Goal: Information Seeking & Learning: Learn about a topic

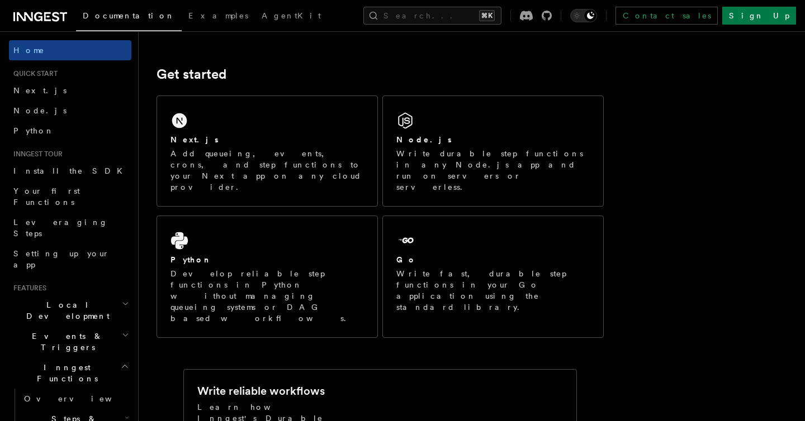
scroll to position [138, 0]
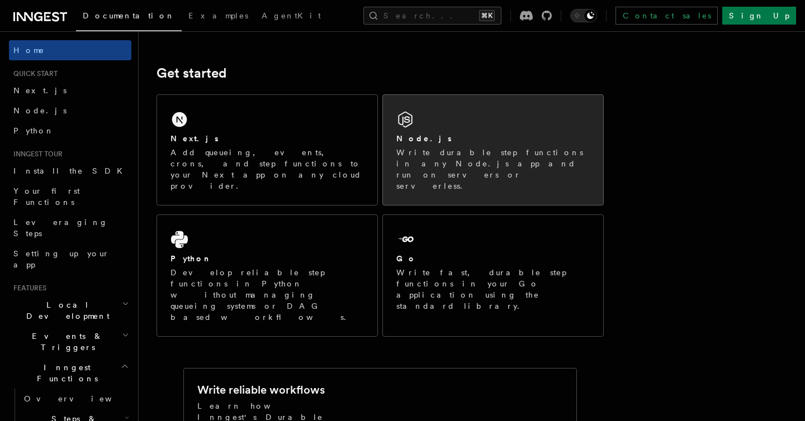
click at [467, 124] on div "Node.js Write durable step functions in any Node.js app and run on servers or s…" at bounding box center [493, 150] width 220 height 110
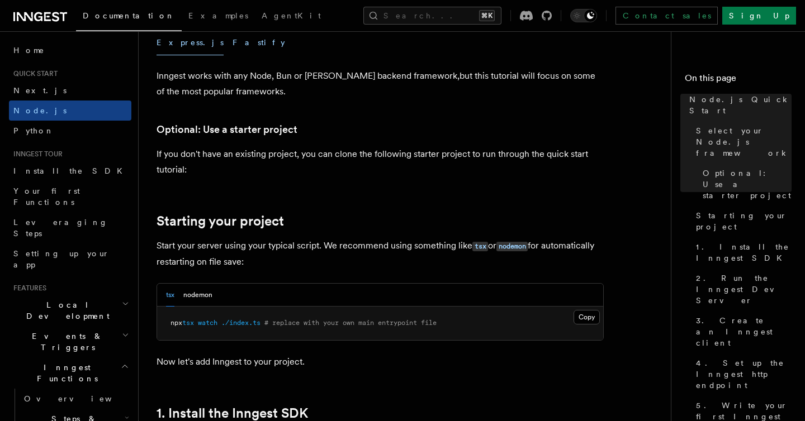
scroll to position [368, 0]
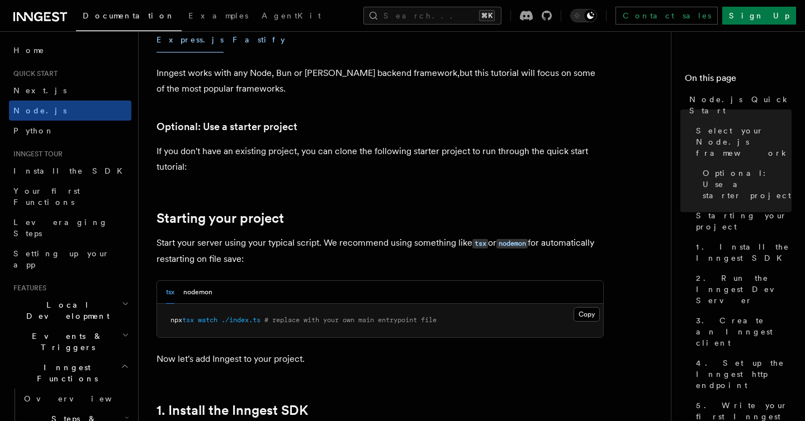
click at [232, 45] on button "Fastify" at bounding box center [258, 39] width 53 height 25
click at [179, 40] on button "Express.js" at bounding box center [189, 39] width 67 height 25
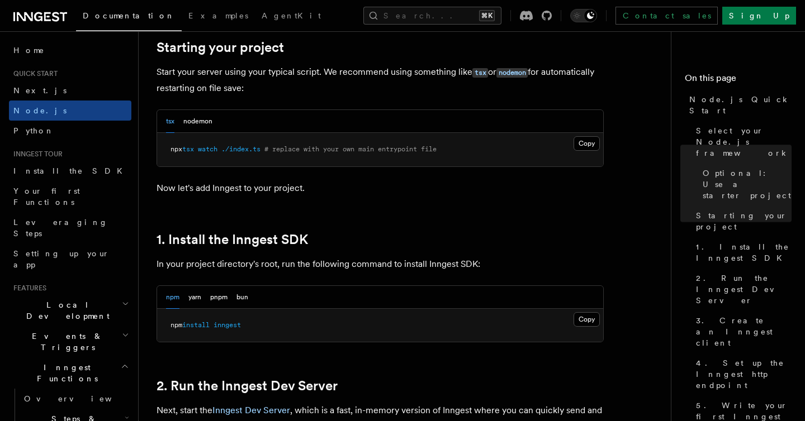
scroll to position [544, 0]
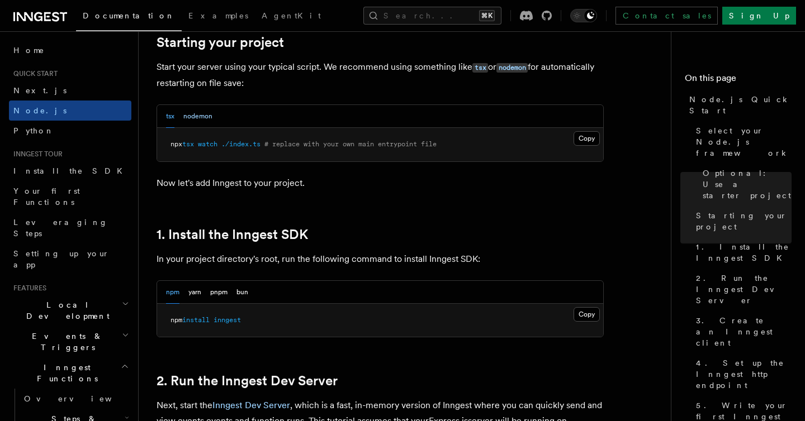
click at [203, 115] on button "nodemon" at bounding box center [197, 116] width 29 height 23
click at [167, 114] on button "tsx" at bounding box center [170, 116] width 8 height 23
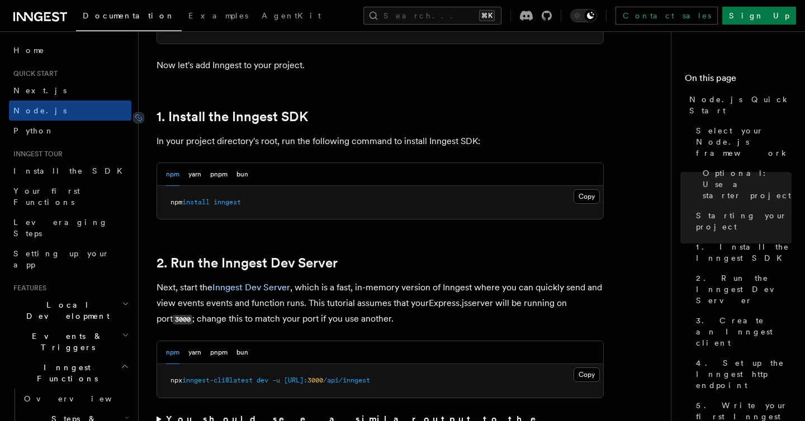
scroll to position [689, 0]
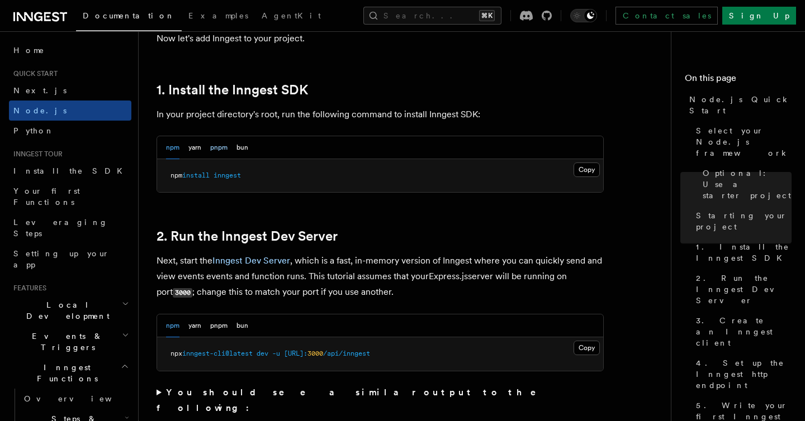
click at [221, 151] on button "pnpm" at bounding box center [218, 147] width 17 height 23
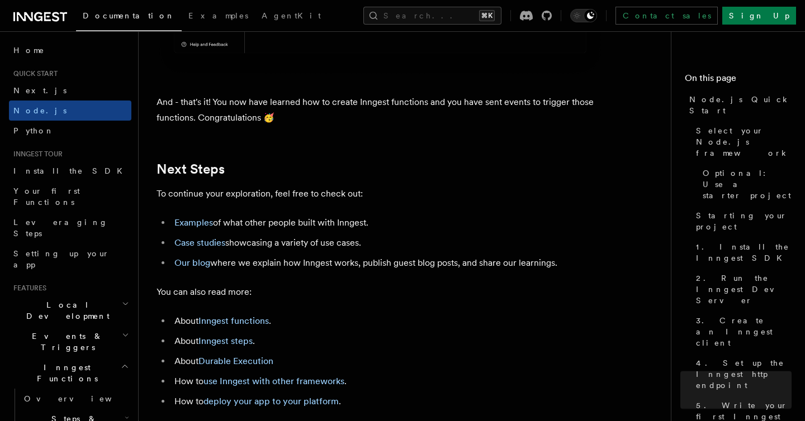
scroll to position [7116, 0]
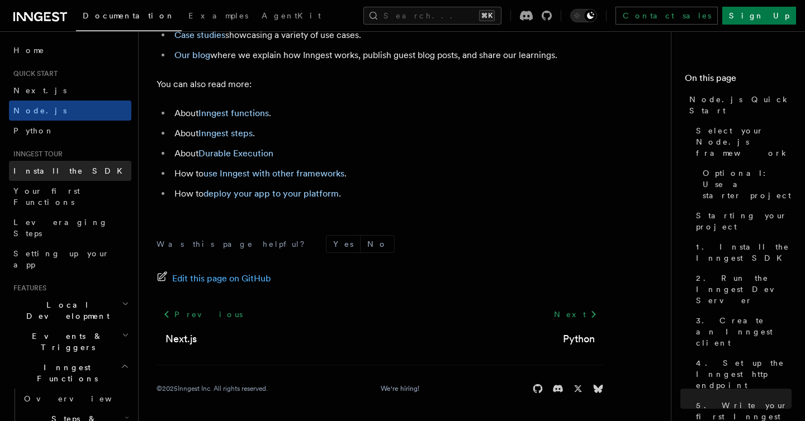
click at [47, 174] on span "Install the SDK" at bounding box center [71, 171] width 116 height 9
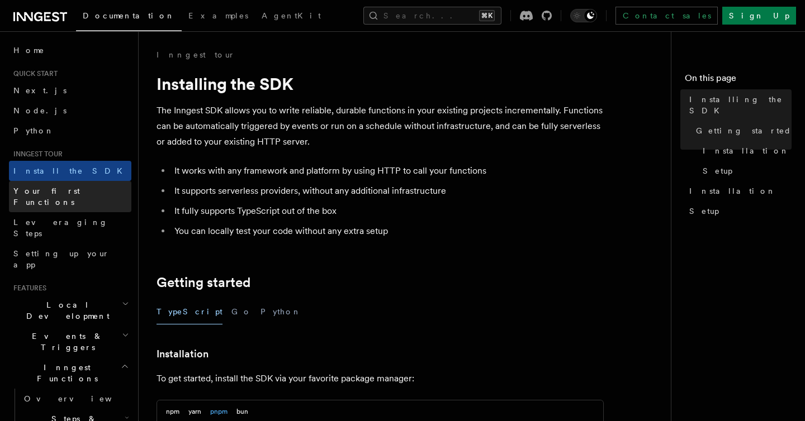
click at [50, 188] on span "Your first Functions" at bounding box center [46, 197] width 67 height 20
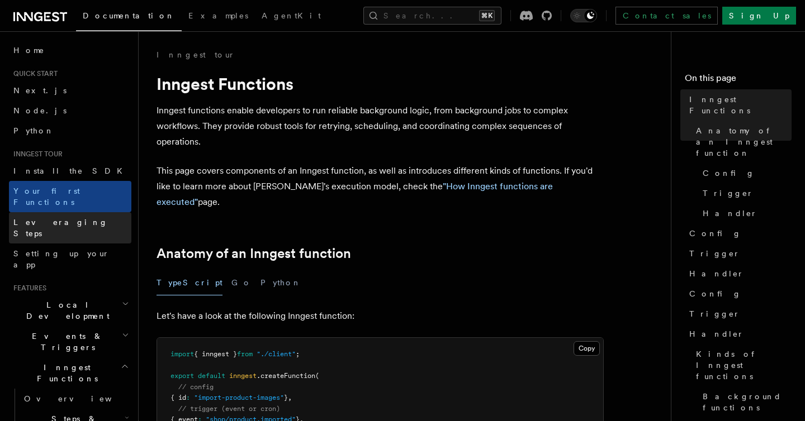
click at [68, 212] on link "Leveraging Steps" at bounding box center [70, 227] width 122 height 31
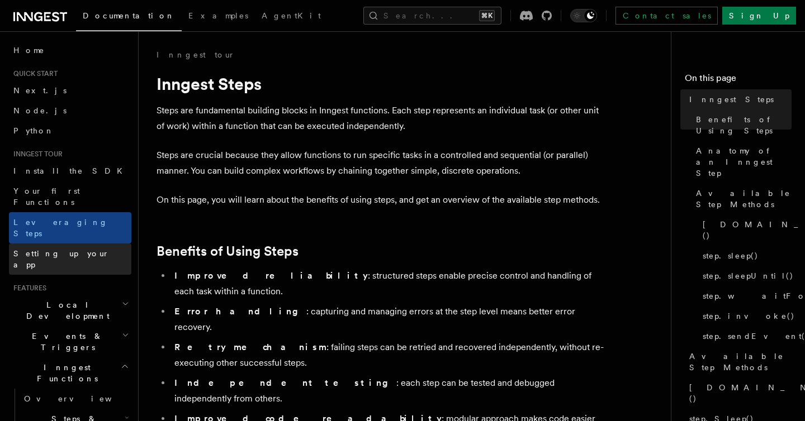
click at [68, 244] on link "Setting up your app" at bounding box center [70, 259] width 122 height 31
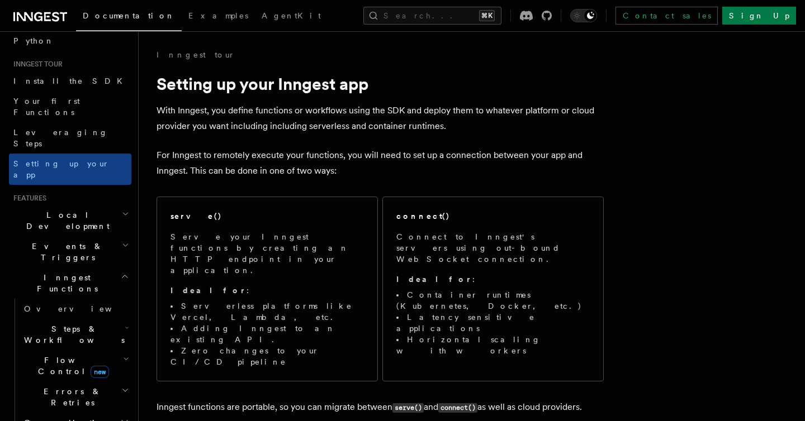
scroll to position [132, 0]
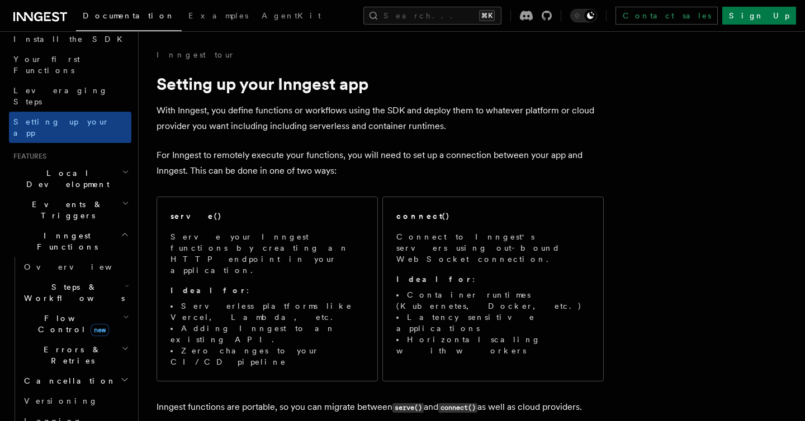
click at [113, 226] on h2 "Inngest Functions" at bounding box center [70, 241] width 122 height 31
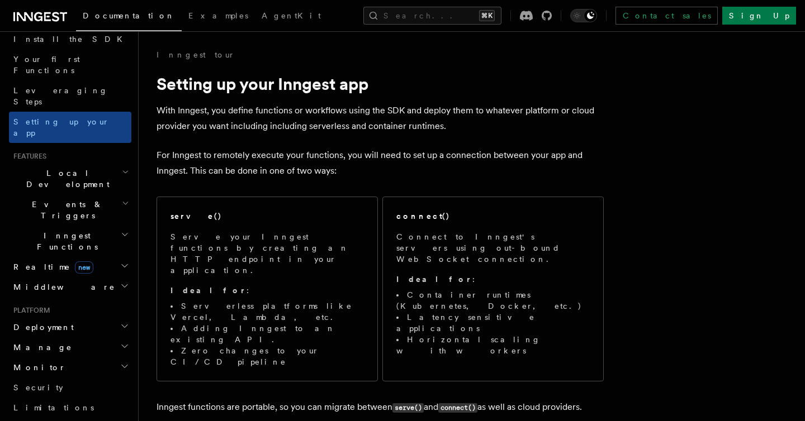
click at [110, 194] on h2 "Events & Triggers" at bounding box center [70, 209] width 122 height 31
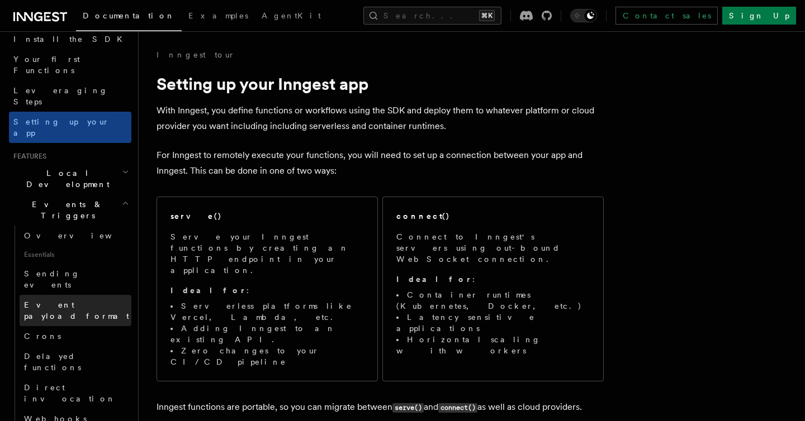
scroll to position [191, 0]
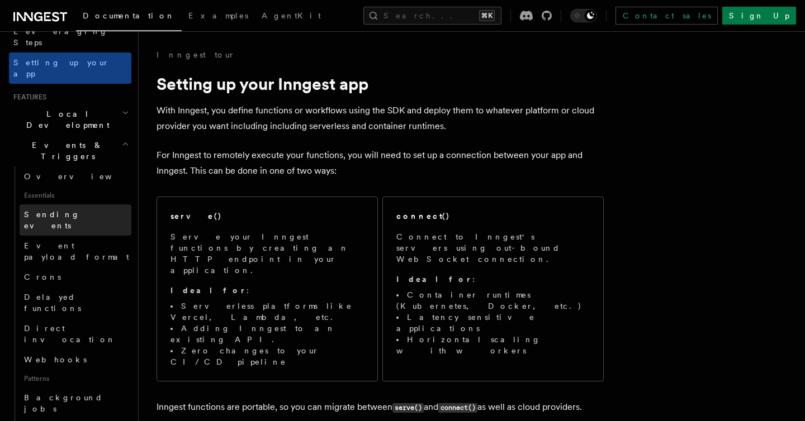
click at [80, 205] on link "Sending events" at bounding box center [76, 220] width 112 height 31
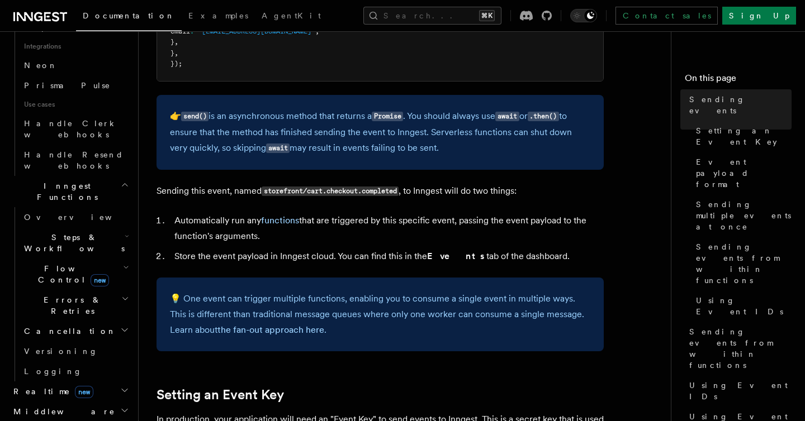
scroll to position [730, 0]
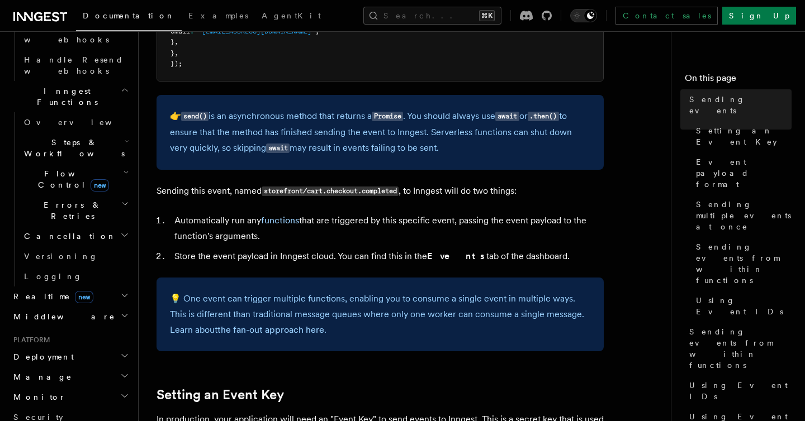
scroll to position [886, 0]
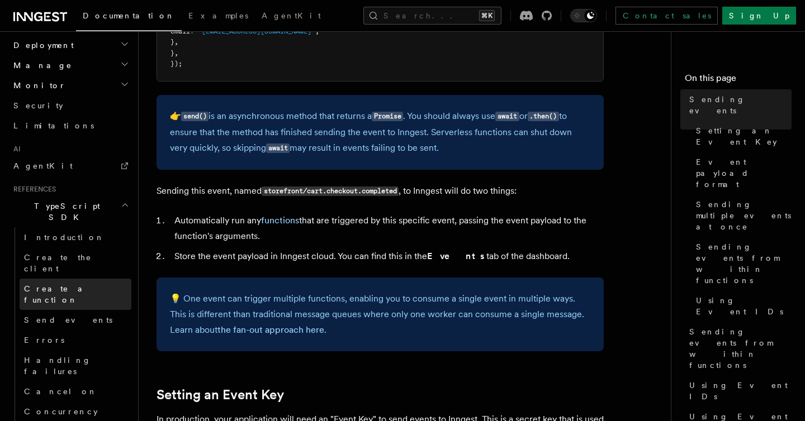
scroll to position [1180, 0]
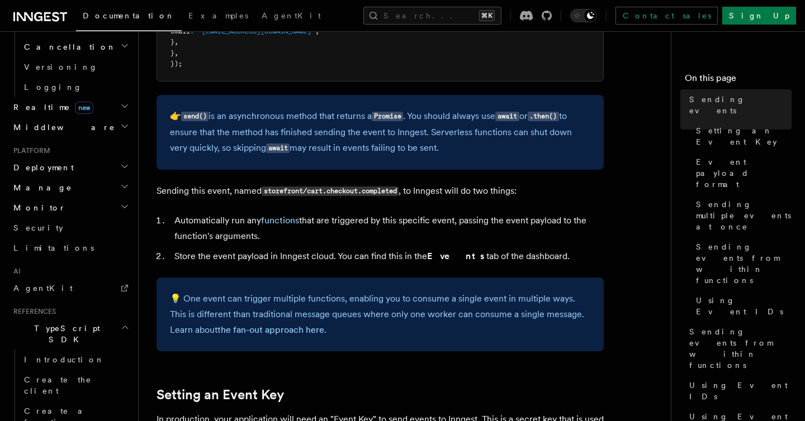
scroll to position [1013, 0]
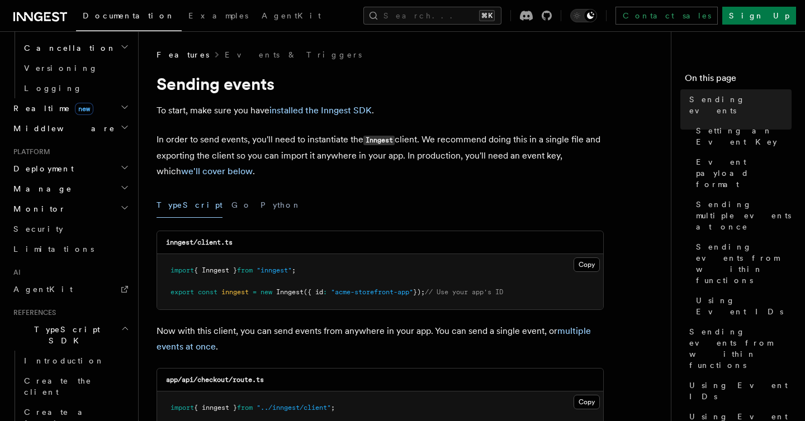
scroll to position [835, 0]
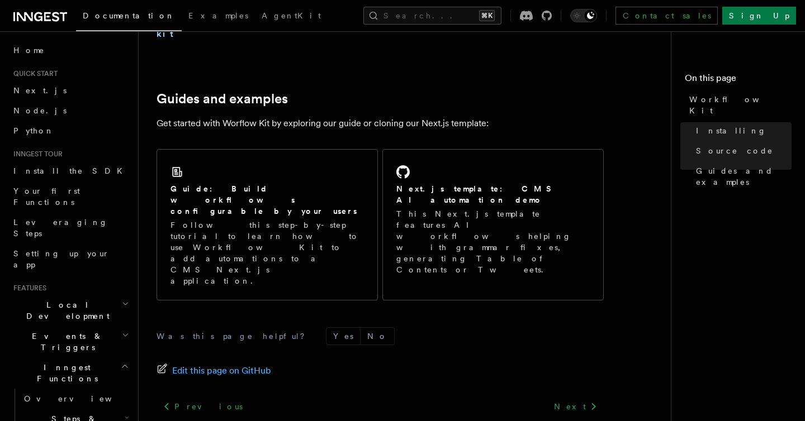
scroll to position [747, 0]
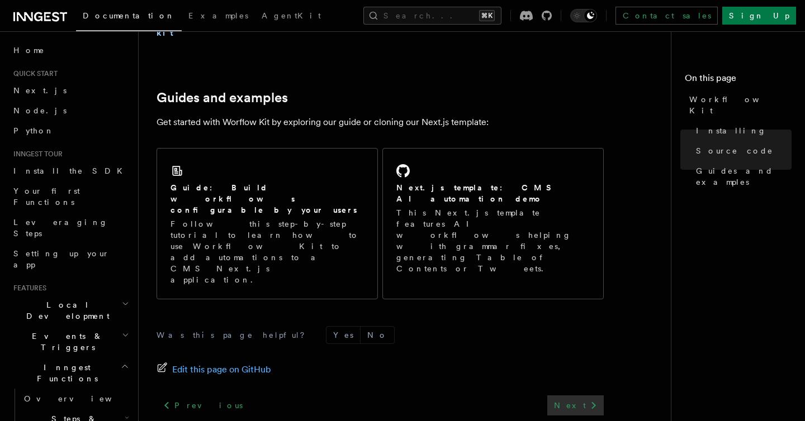
click at [586, 396] on link "Next" at bounding box center [575, 406] width 56 height 20
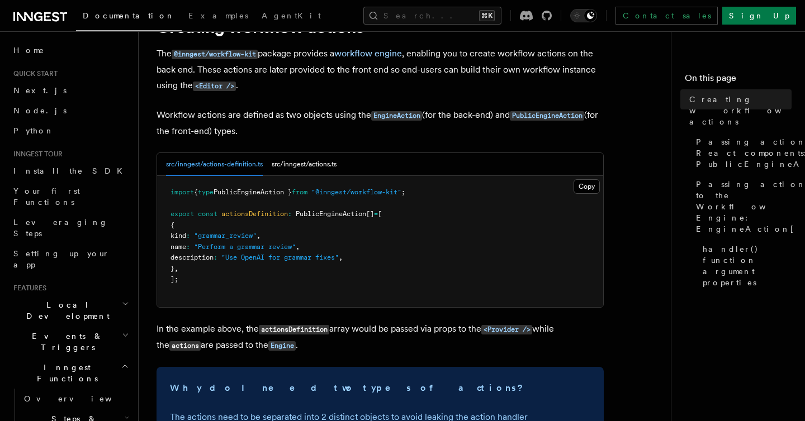
scroll to position [59, 0]
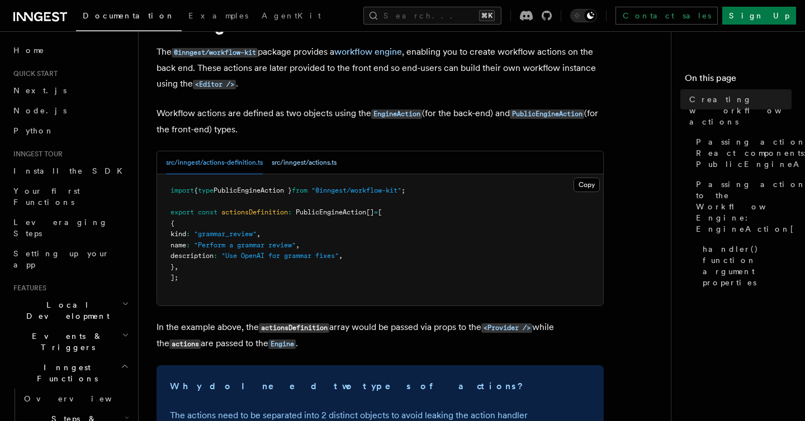
click at [310, 169] on button "src/inngest/actions.ts" at bounding box center [304, 162] width 65 height 23
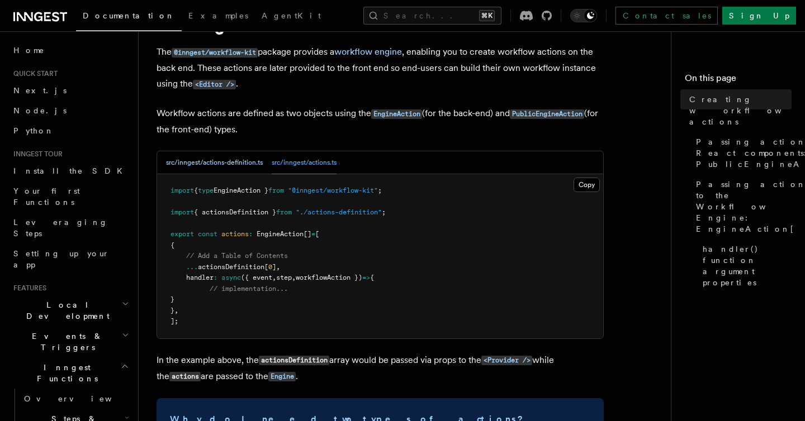
click at [250, 162] on button "src/inngest/actions-definition.ts" at bounding box center [214, 162] width 97 height 23
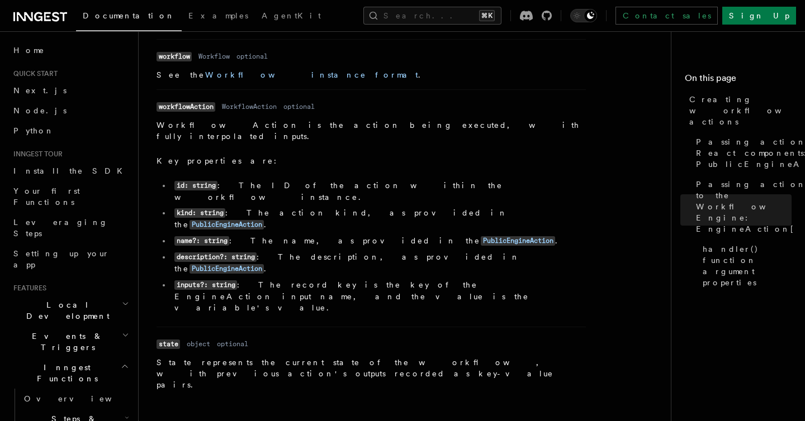
scroll to position [1674, 0]
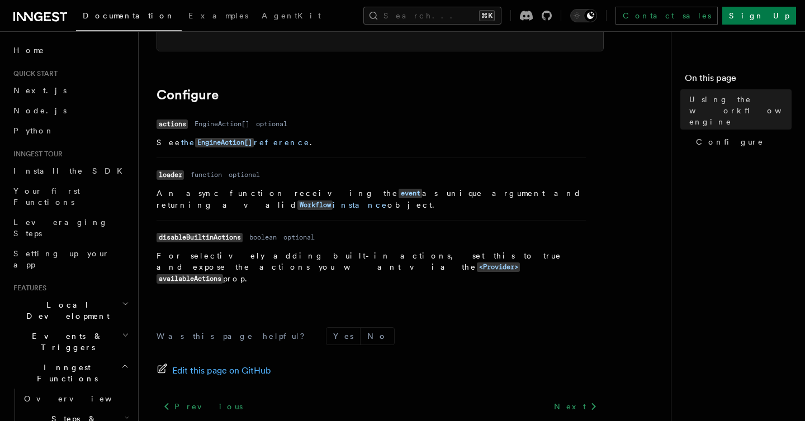
scroll to position [448, 0]
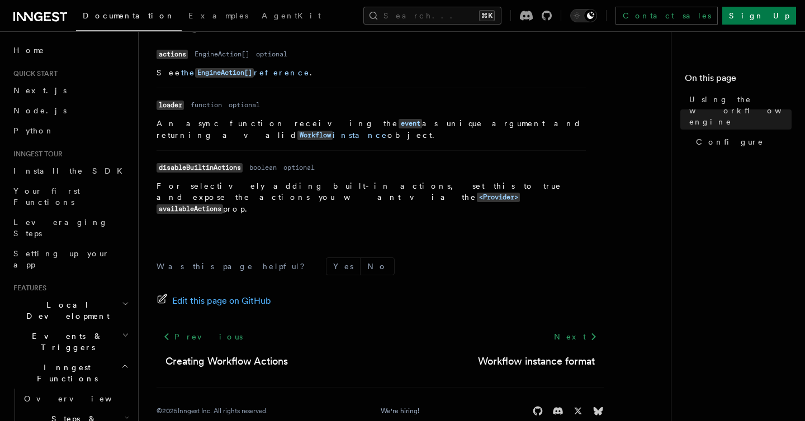
click at [550, 327] on div "Next Workflow instance format" at bounding box center [536, 348] width 135 height 42
click at [573, 327] on link "Next" at bounding box center [575, 337] width 56 height 20
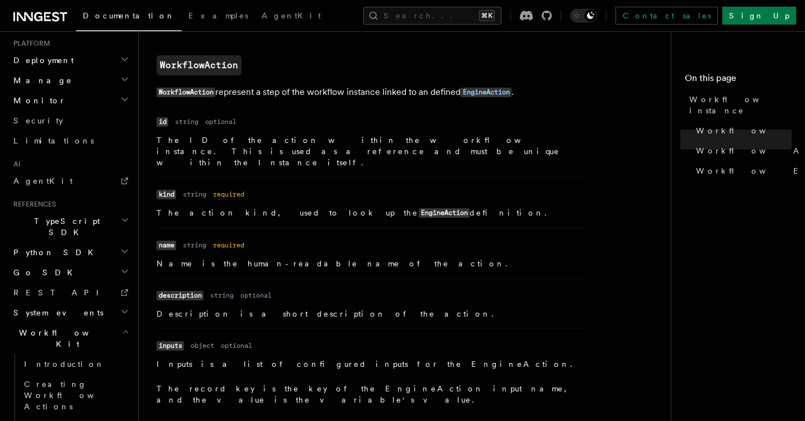
scroll to position [913, 0]
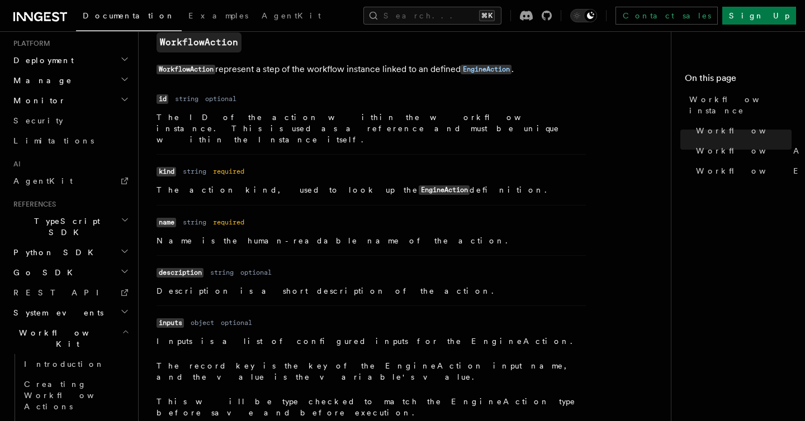
click at [73, 323] on h2 "Workflow Kit" at bounding box center [70, 338] width 122 height 31
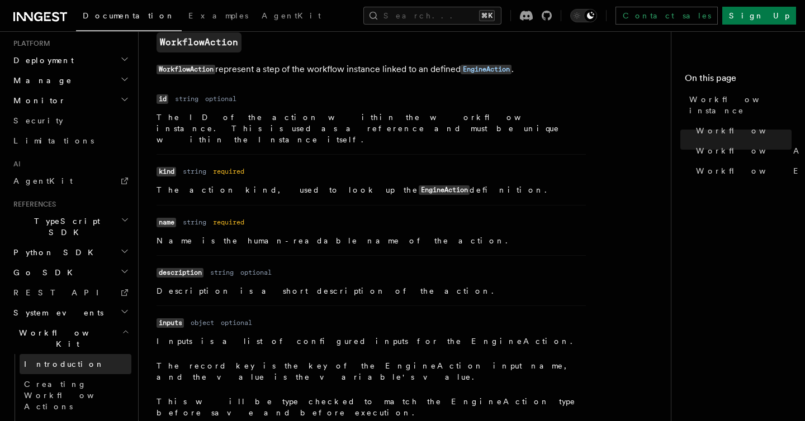
click at [75, 354] on link "Introduction" at bounding box center [76, 364] width 112 height 20
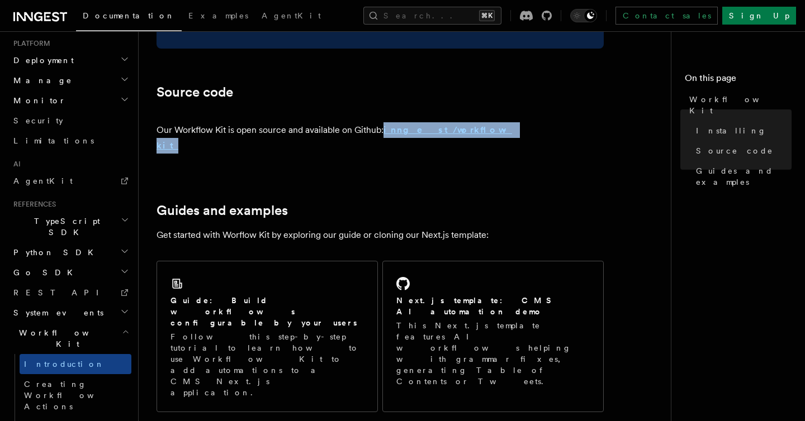
scroll to position [643, 0]
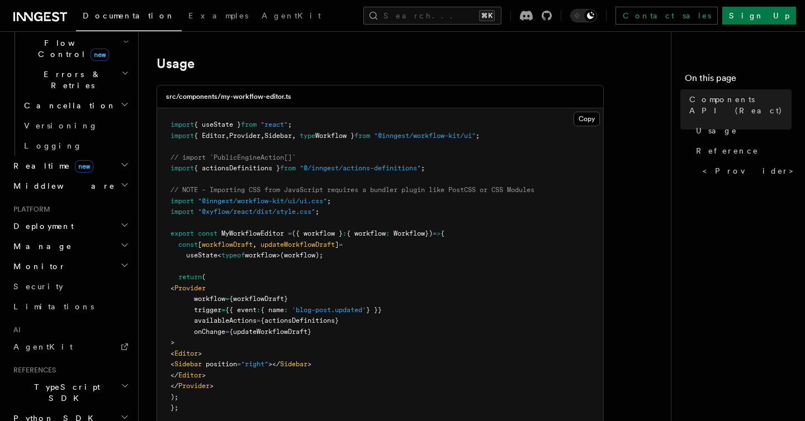
scroll to position [573, 0]
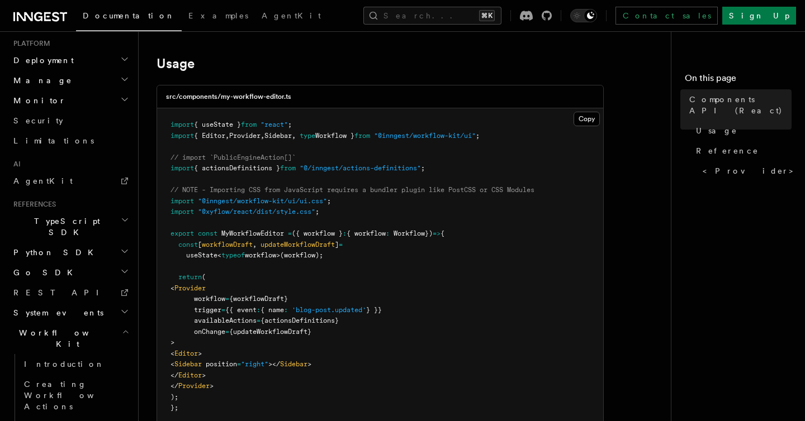
click at [35, 327] on span "Workflow Kit" at bounding box center [65, 338] width 113 height 22
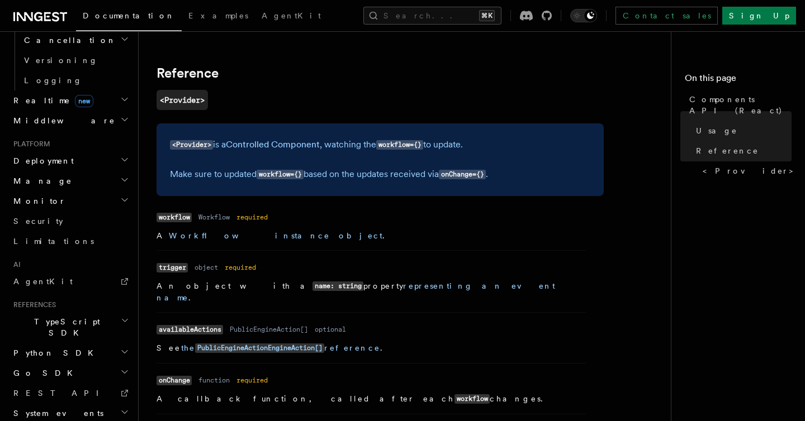
scroll to position [1095, 0]
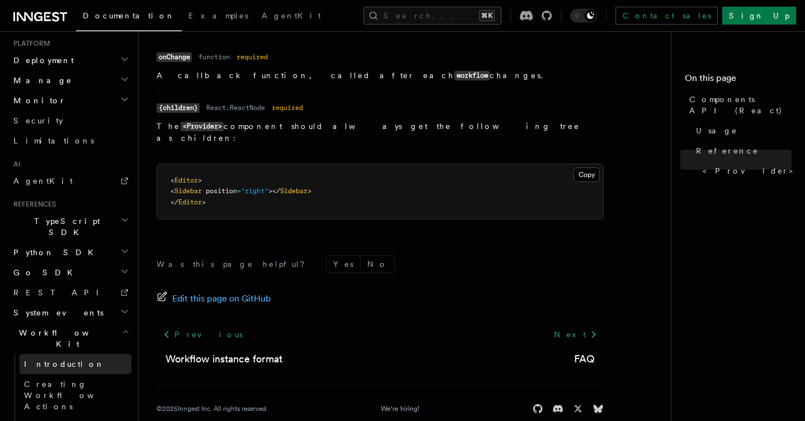
click at [82, 354] on link "Introduction" at bounding box center [76, 364] width 112 height 20
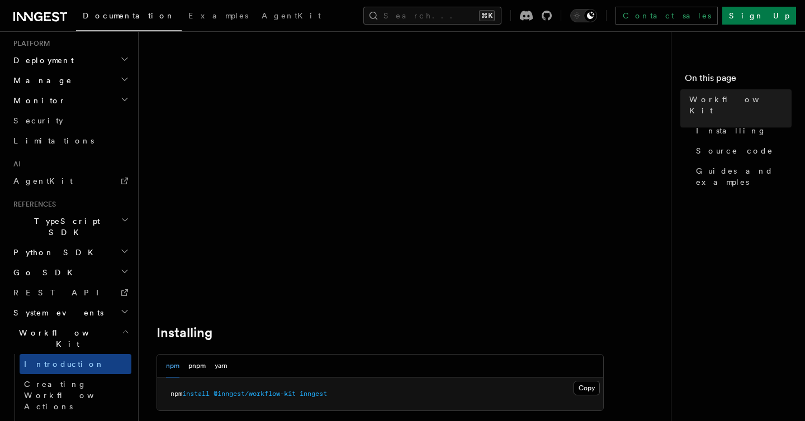
scroll to position [174, 0]
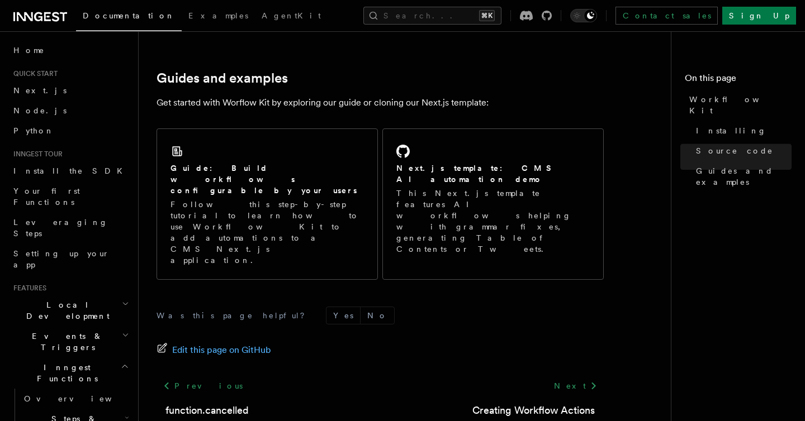
scroll to position [573, 0]
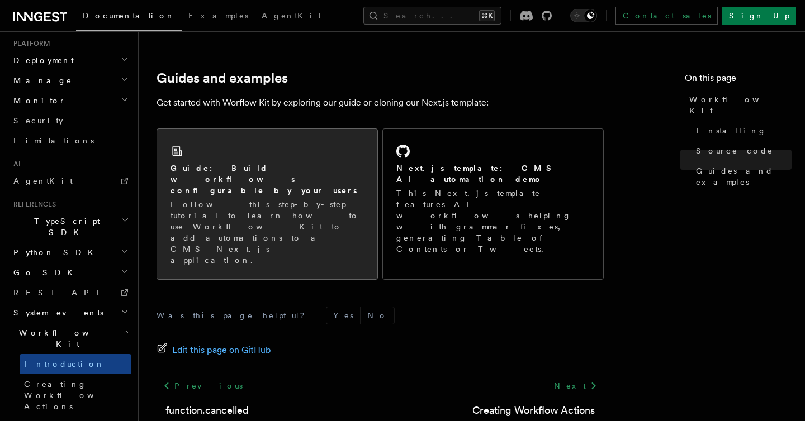
click at [322, 199] on p "Follow this step-by-step tutorial to learn how to use Workflow Kit to add autom…" at bounding box center [266, 232] width 193 height 67
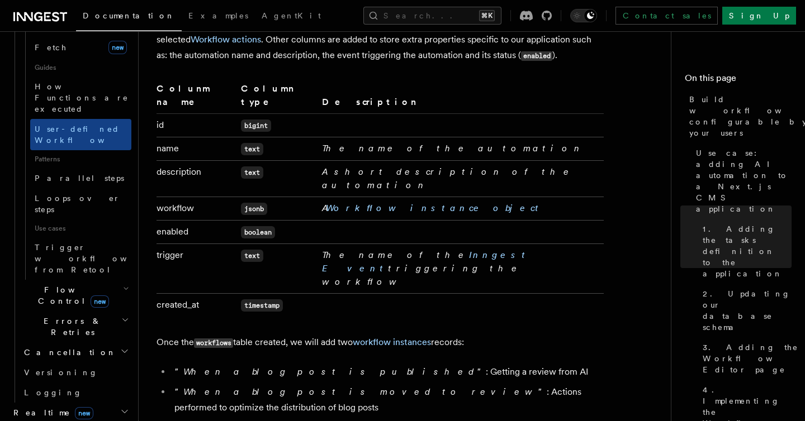
scroll to position [775, 0]
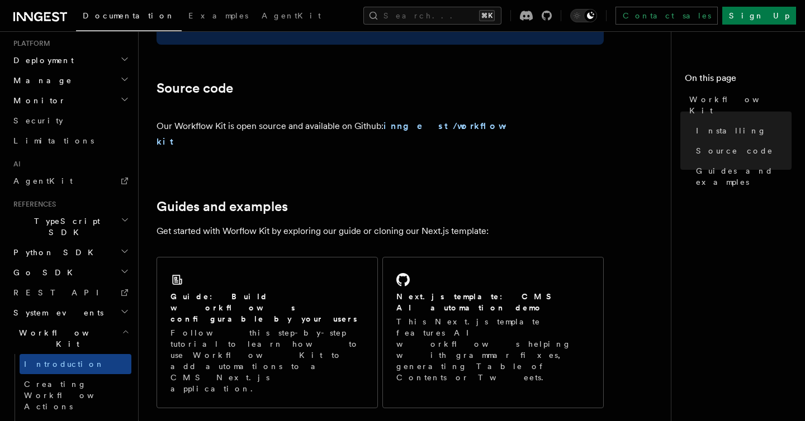
scroll to position [617, 0]
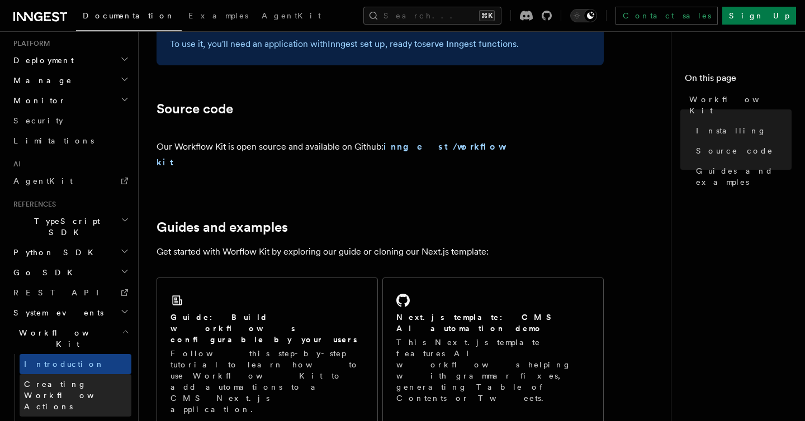
click at [81, 380] on span "Creating Workflow Actions" at bounding box center [72, 395] width 97 height 31
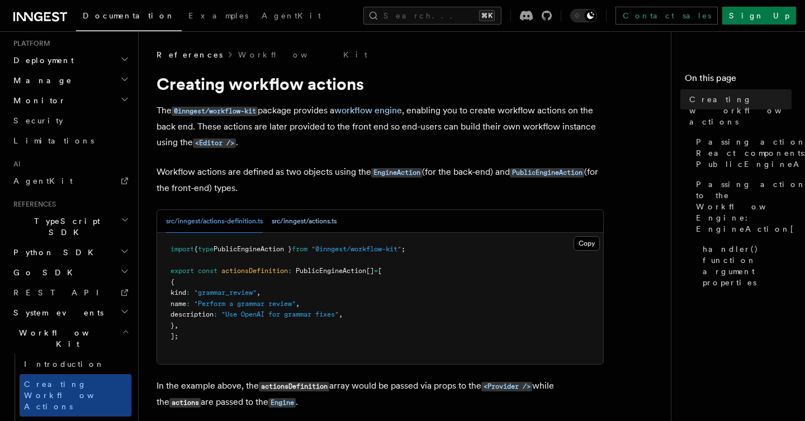
click at [298, 227] on button "src/inngest/actions.ts" at bounding box center [304, 221] width 65 height 23
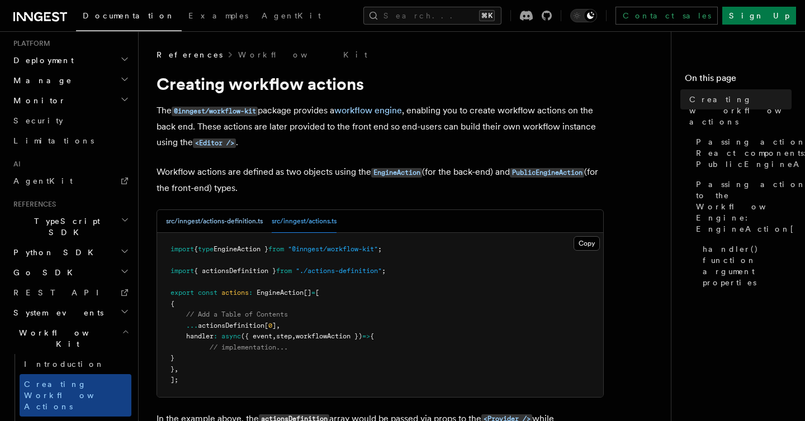
click at [216, 229] on button "src/inngest/actions-definition.ts" at bounding box center [214, 221] width 97 height 23
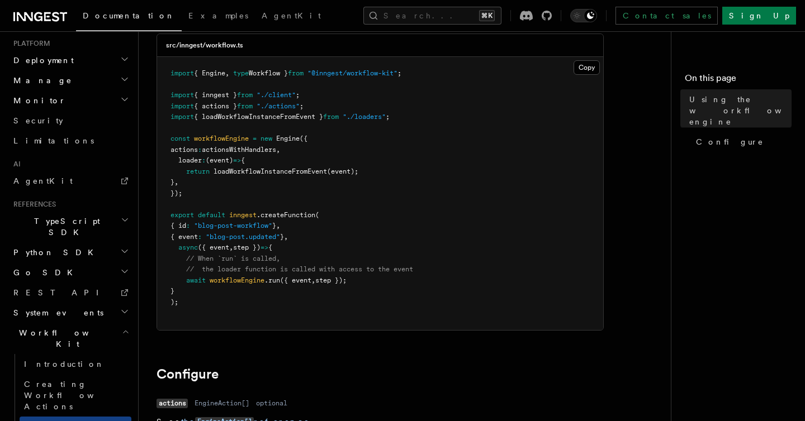
scroll to position [100, 0]
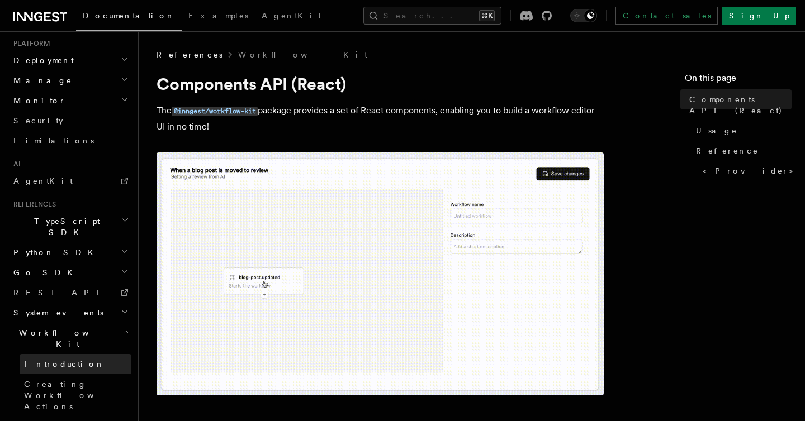
click at [70, 354] on link "Introduction" at bounding box center [76, 364] width 112 height 20
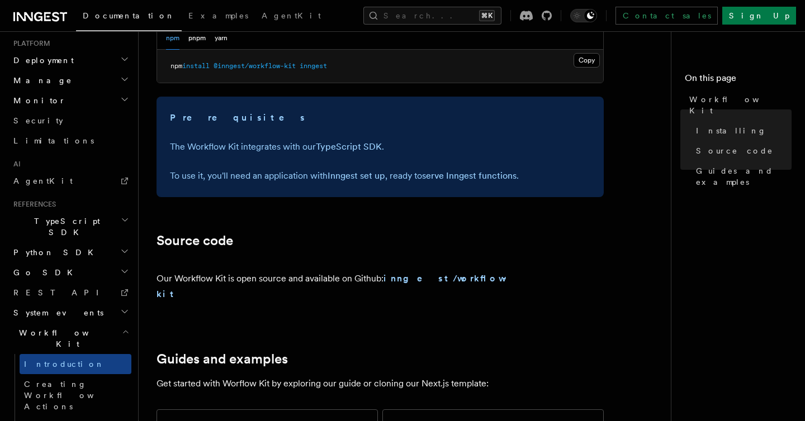
scroll to position [484, 0]
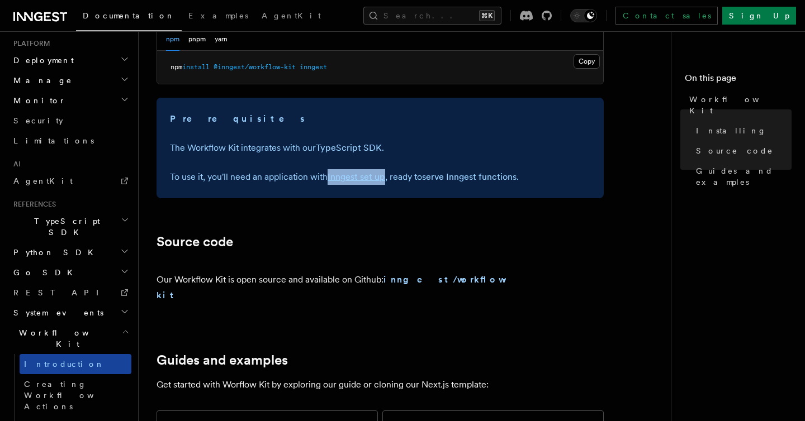
click at [63, 359] on span "Introduction" at bounding box center [64, 364] width 80 height 11
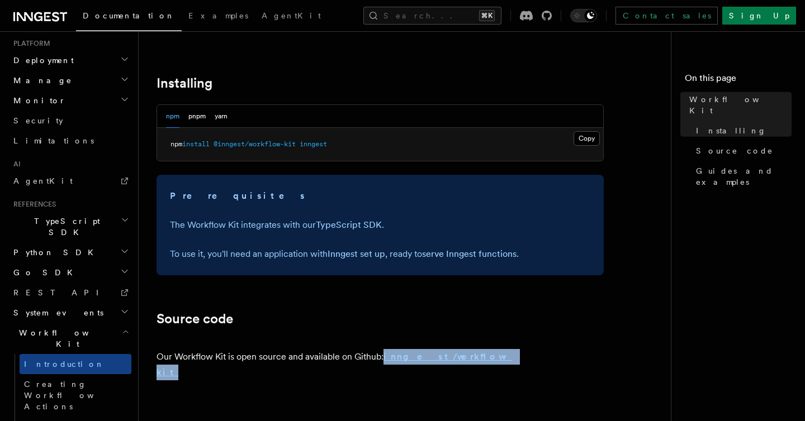
scroll to position [442, 0]
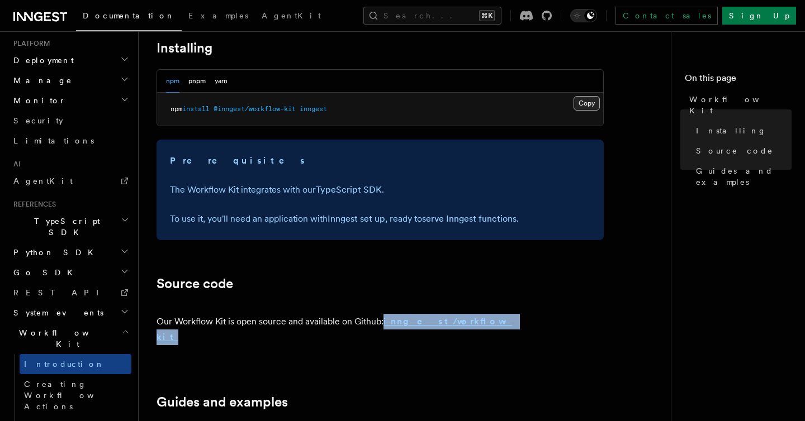
click at [580, 108] on button "Copy Copied" at bounding box center [586, 103] width 26 height 15
click at [355, 218] on link "Inngest set up" at bounding box center [356, 218] width 58 height 11
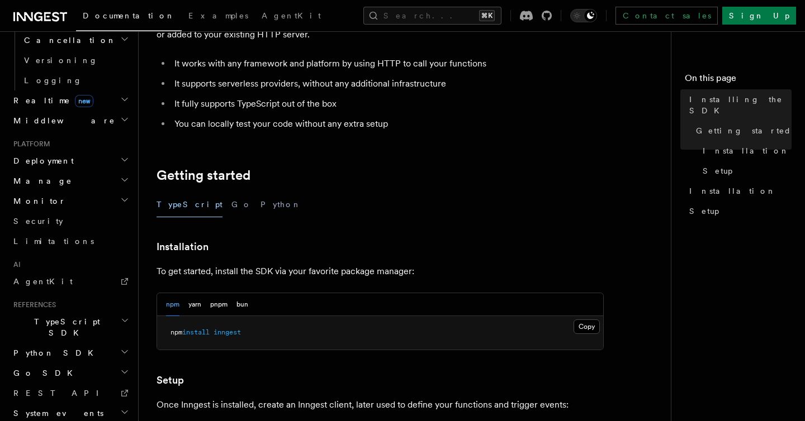
scroll to position [109, 0]
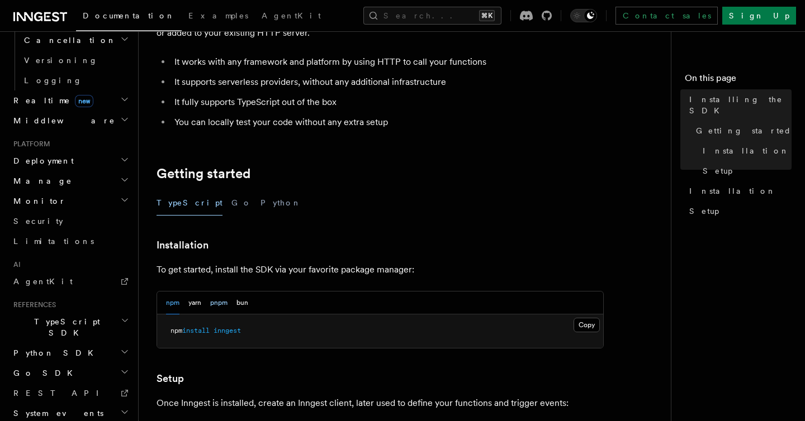
click at [217, 304] on button "pnpm" at bounding box center [218, 303] width 17 height 23
click at [577, 321] on button "Copy Copied" at bounding box center [586, 325] width 26 height 15
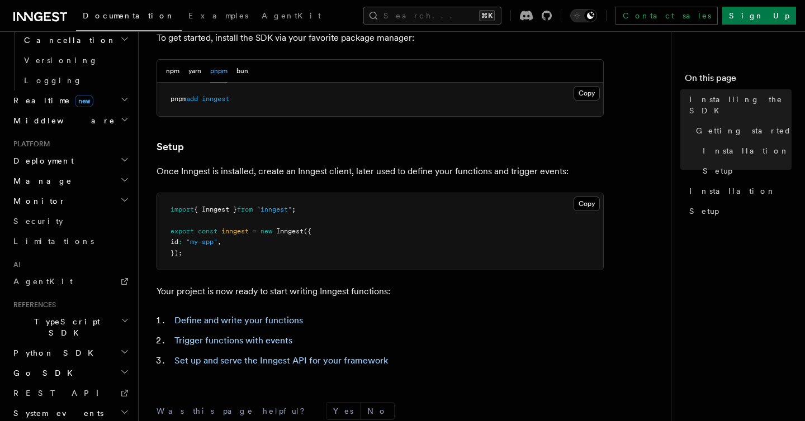
scroll to position [342, 0]
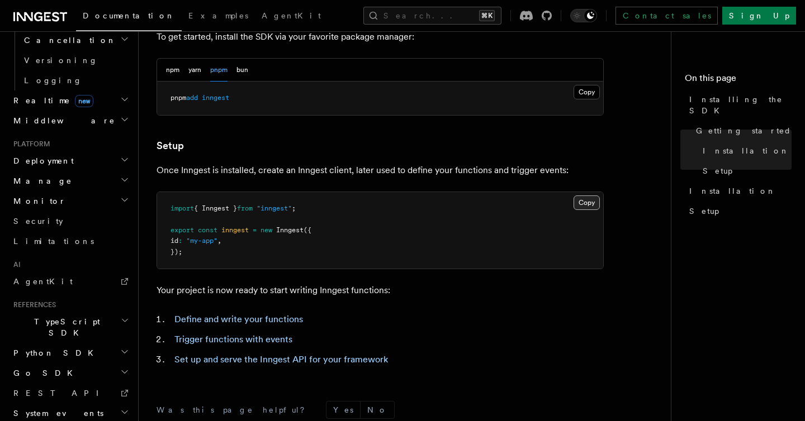
click at [586, 201] on button "Copy Copied" at bounding box center [586, 203] width 26 height 15
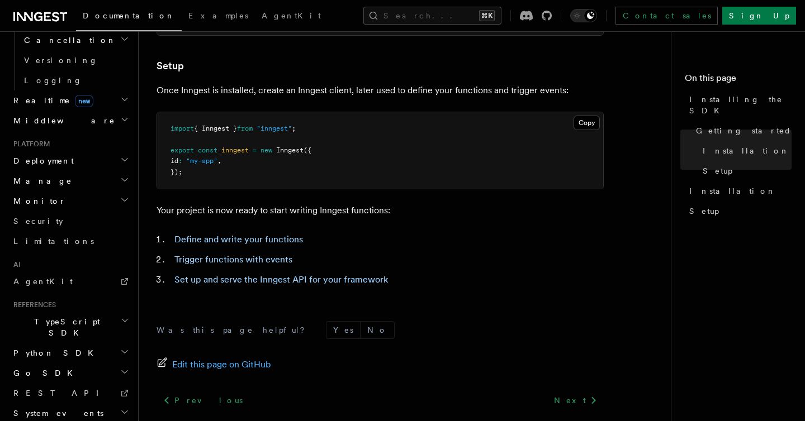
scroll to position [508, 0]
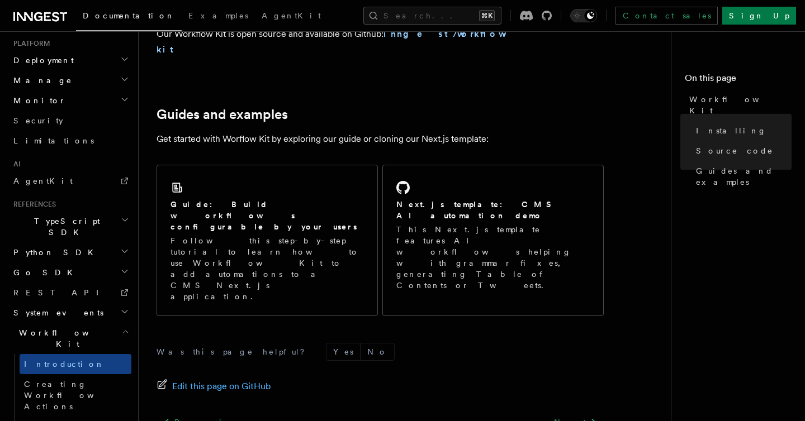
scroll to position [730, 0]
click at [575, 412] on link "Next" at bounding box center [575, 422] width 56 height 20
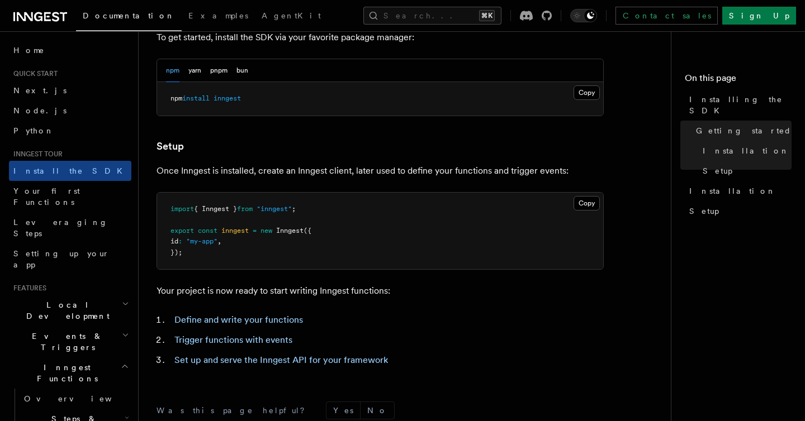
scroll to position [94, 0]
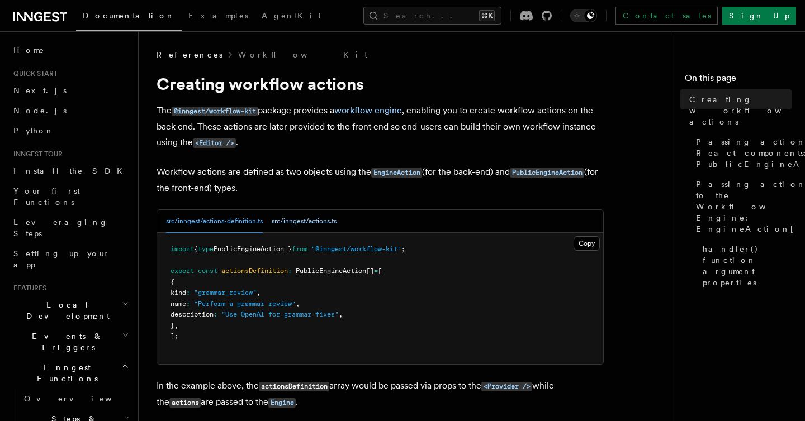
click at [296, 213] on button "src/inngest/actions.ts" at bounding box center [304, 221] width 65 height 23
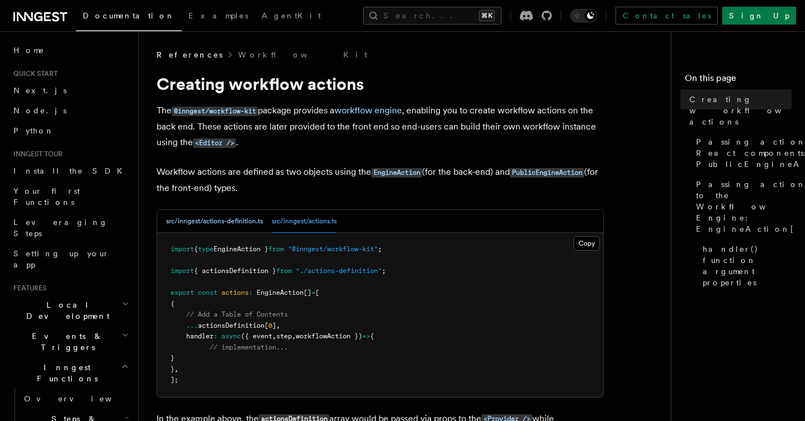
click at [231, 226] on button "src/inngest/actions-definition.ts" at bounding box center [214, 221] width 97 height 23
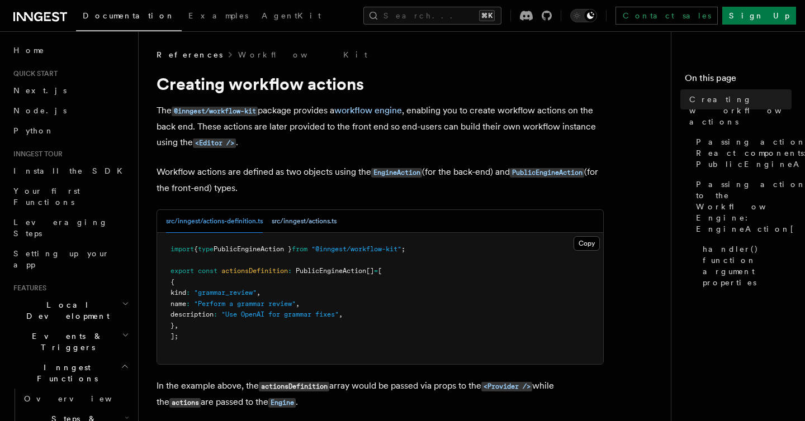
click at [282, 230] on button "src/inngest/actions.ts" at bounding box center [304, 221] width 65 height 23
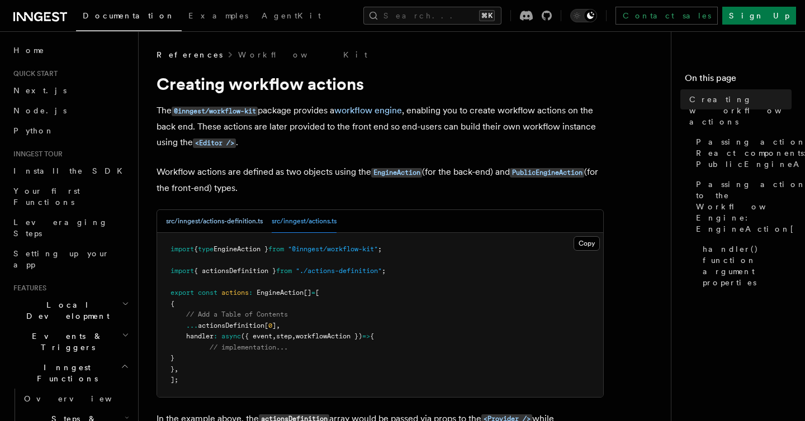
click at [229, 227] on button "src/inngest/actions-definition.ts" at bounding box center [214, 221] width 97 height 23
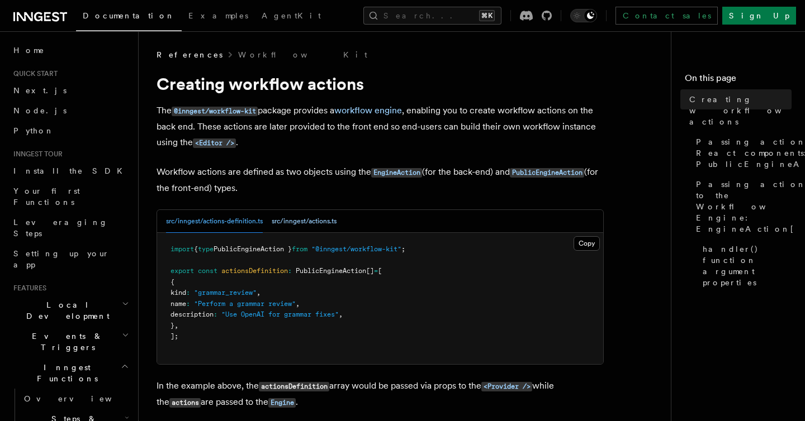
click at [315, 226] on button "src/inngest/actions.ts" at bounding box center [304, 221] width 65 height 23
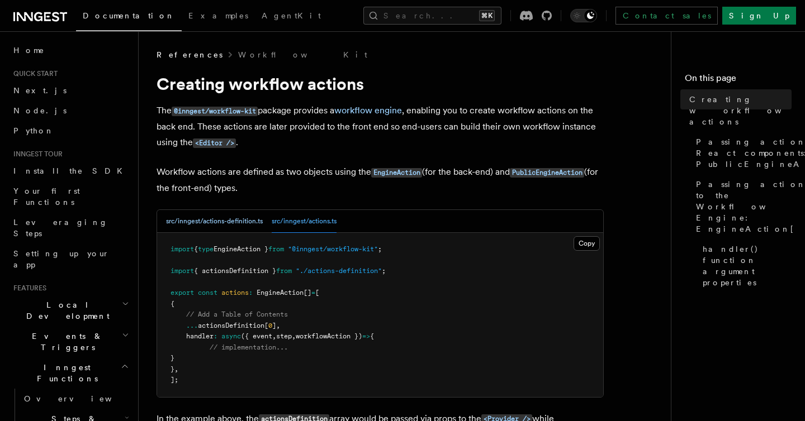
click at [232, 225] on button "src/inngest/actions-definition.ts" at bounding box center [214, 221] width 97 height 23
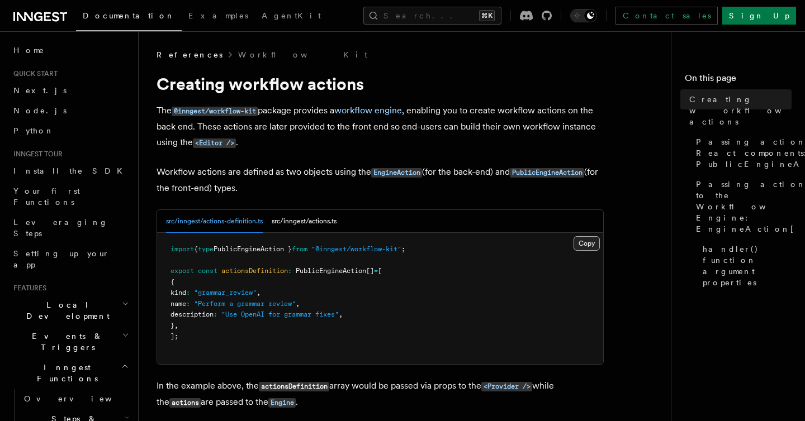
click at [576, 239] on button "Copy Copied" at bounding box center [586, 243] width 26 height 15
click at [61, 389] on link "Overview" at bounding box center [76, 399] width 112 height 20
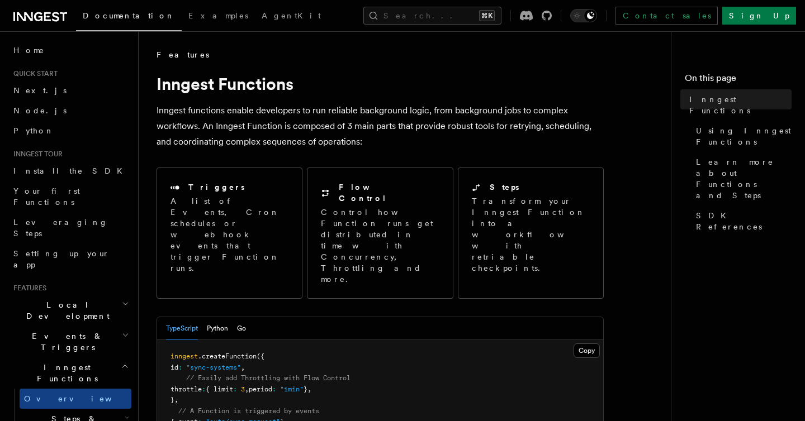
scroll to position [473, 0]
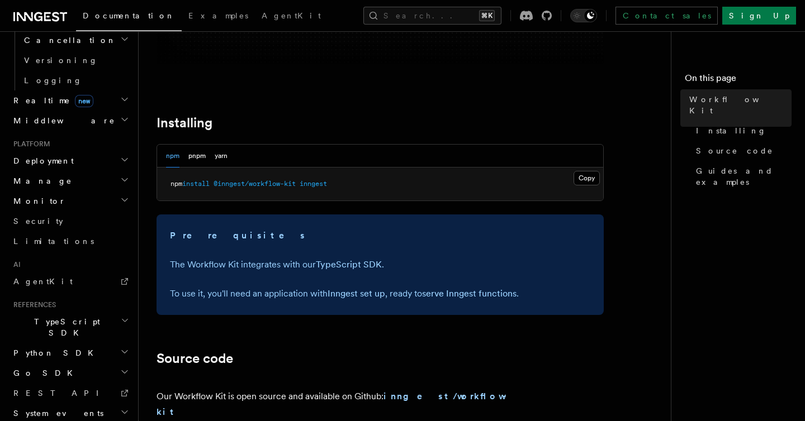
scroll to position [369, 0]
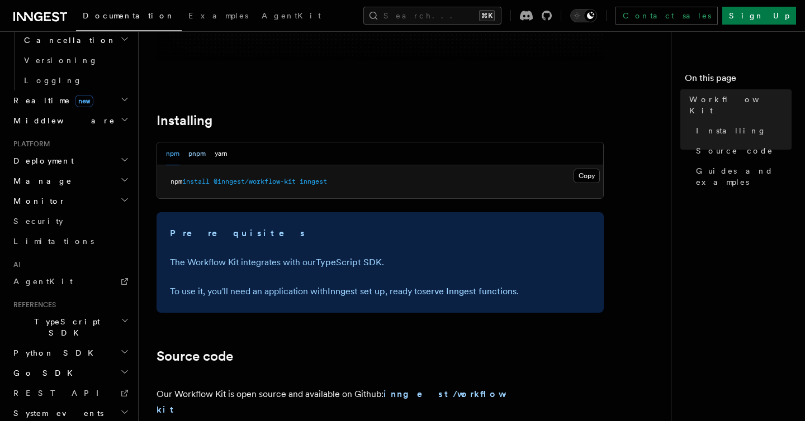
click at [201, 152] on button "pnpm" at bounding box center [196, 154] width 17 height 23
click at [593, 172] on button "Copy Copied" at bounding box center [586, 176] width 26 height 15
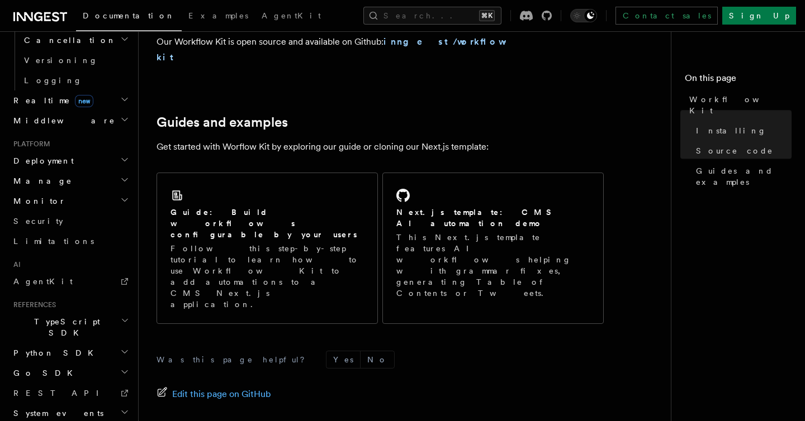
scroll to position [748, 0]
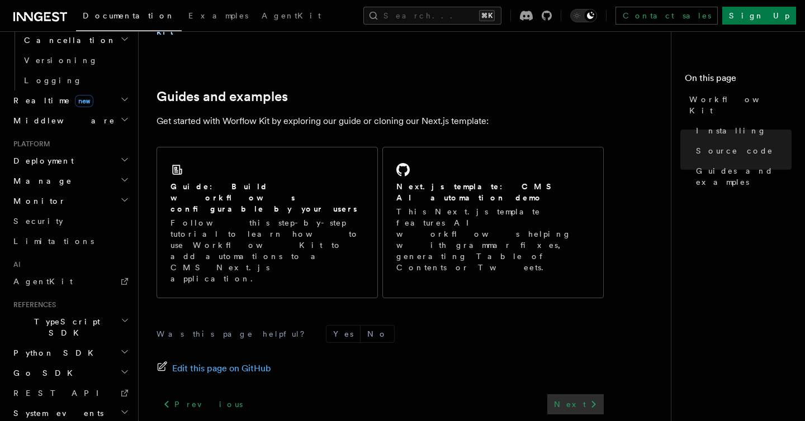
click at [575, 395] on link "Next" at bounding box center [575, 405] width 56 height 20
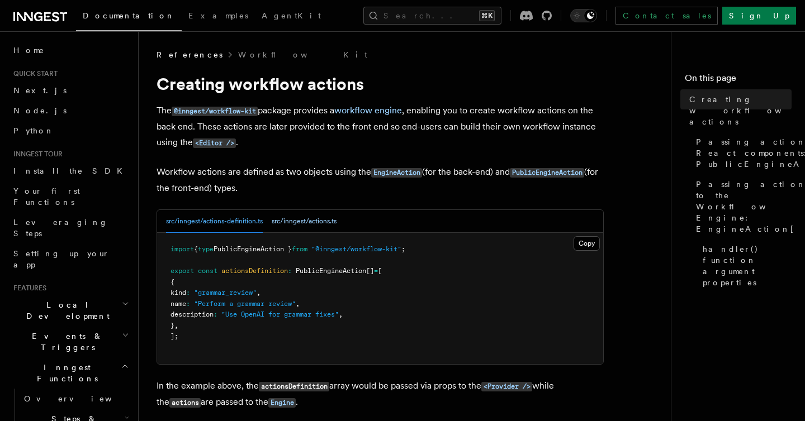
click at [319, 227] on button "src/inngest/actions.ts" at bounding box center [304, 221] width 65 height 23
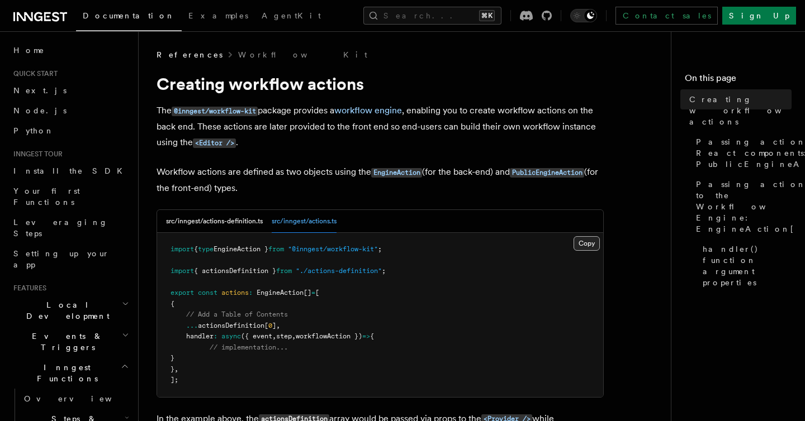
click at [579, 244] on button "Copy Copied" at bounding box center [586, 243] width 26 height 15
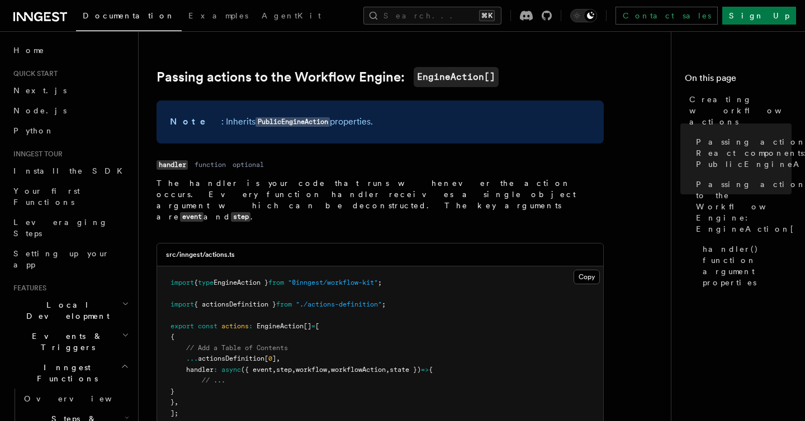
scroll to position [1072, 0]
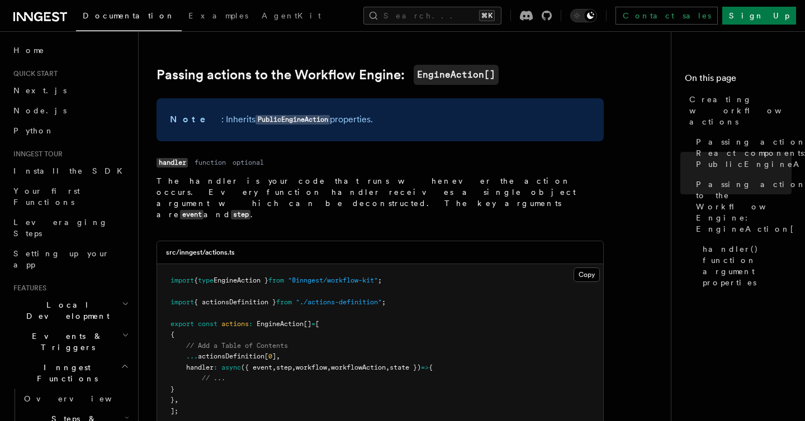
click at [213, 158] on dd "function" at bounding box center [209, 162] width 31 height 9
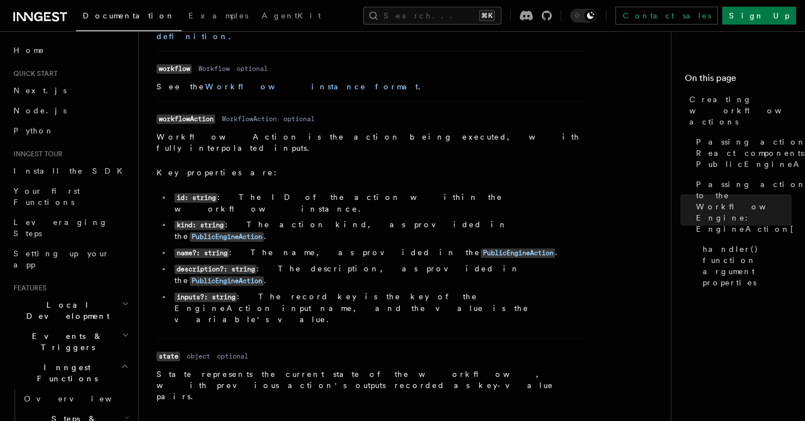
scroll to position [1688, 0]
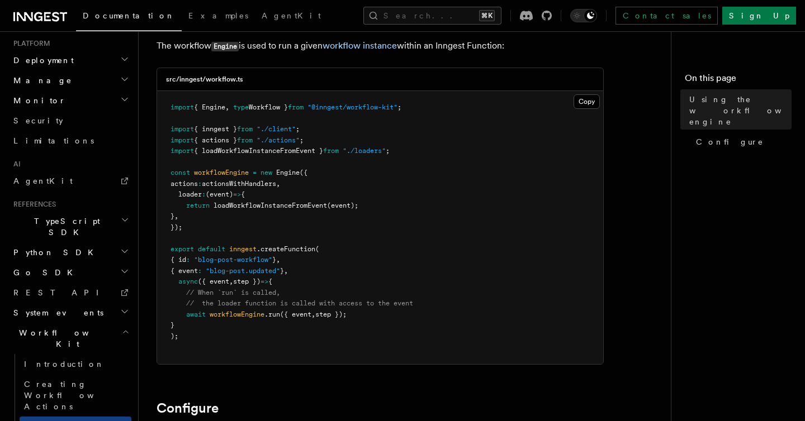
scroll to position [55, 0]
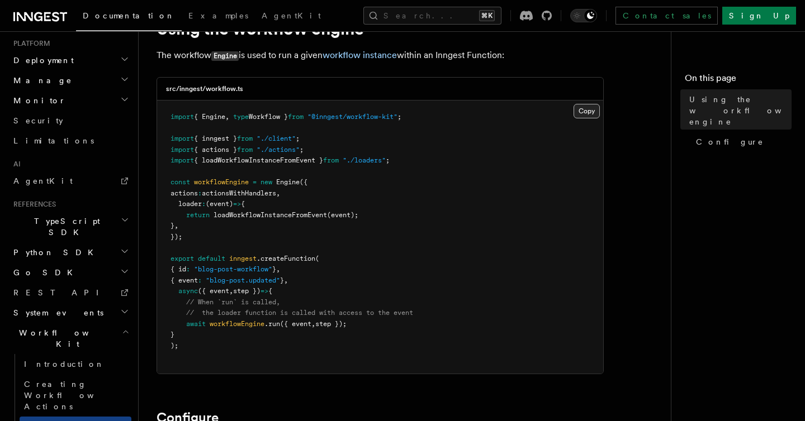
click at [597, 110] on button "Copy Copied" at bounding box center [586, 111] width 26 height 15
click at [260, 192] on span "actionsWithHandlers" at bounding box center [239, 193] width 74 height 8
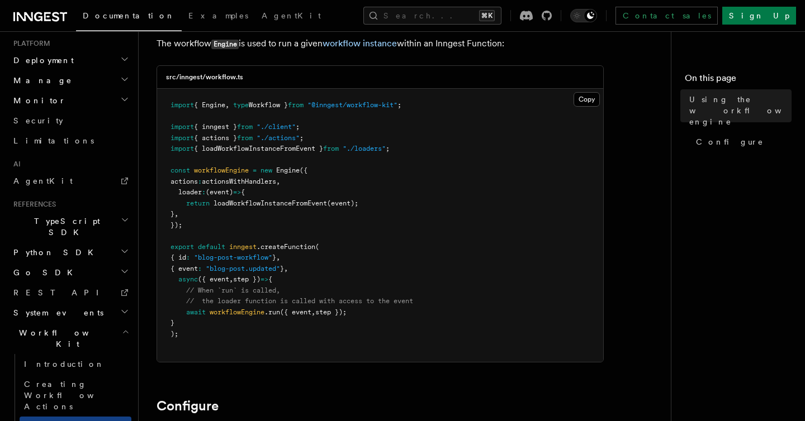
scroll to position [127, 0]
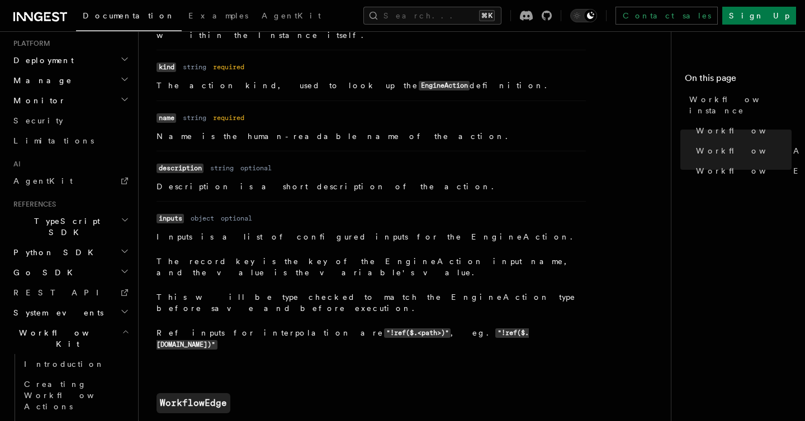
scroll to position [1310, 0]
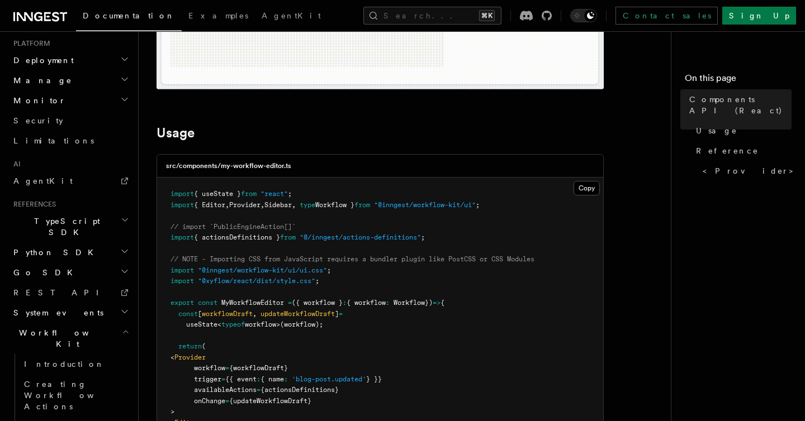
scroll to position [311, 0]
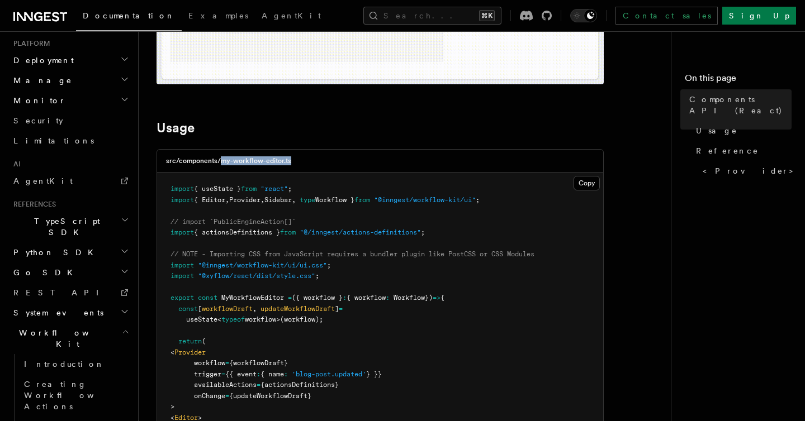
drag, startPoint x: 219, startPoint y: 163, endPoint x: 301, endPoint y: 163, distance: 82.7
click at [301, 163] on div "src/components/my-workflow-editor.ts" at bounding box center [380, 161] width 446 height 23
copy h3 "my-workflow-editor.ts"
click at [586, 187] on button "Copy Copied" at bounding box center [586, 183] width 26 height 15
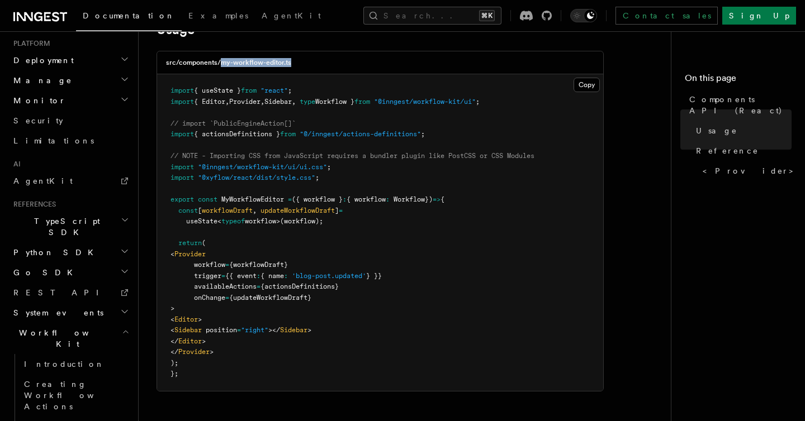
scroll to position [409, 0]
click at [346, 183] on pre "import { useState } from "react" ; import { Editor , Provider , Sidebar , type …" at bounding box center [380, 233] width 446 height 317
drag, startPoint x: 186, startPoint y: 256, endPoint x: 262, endPoint y: 351, distance: 122.0
click at [262, 351] on pre "import { useState } from "react" ; import { Editor , Provider , Sidebar , type …" at bounding box center [380, 233] width 446 height 317
copy code "< Provider workflow = {workflowDraft} trigger = {{ event : { name : 'blog-post.…"
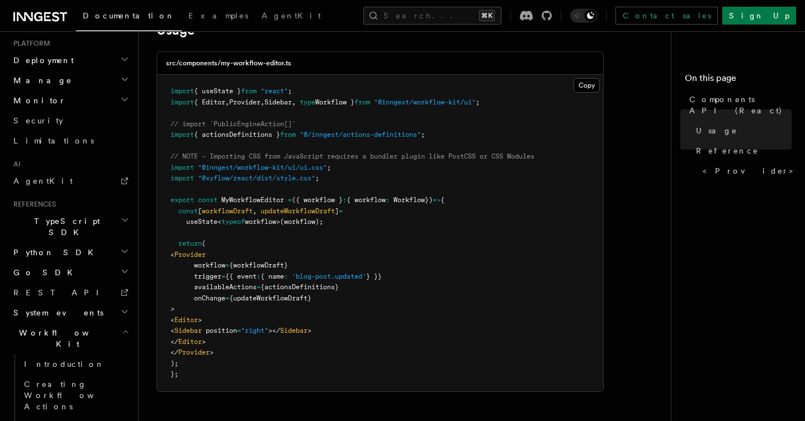
drag, startPoint x: 178, startPoint y: 212, endPoint x: 213, endPoint y: 365, distance: 156.6
click at [213, 365] on pre "import { useState } from "react" ; import { Editor , Provider , Sidebar , type …" at bounding box center [380, 233] width 446 height 317
copy code "const [ workflowDraft , updateWorkflowDraft ] = useState < typeof workflow>(wor…"
click at [310, 234] on pre "import { useState } from "react" ; import { Editor , Provider , Sidebar , type …" at bounding box center [380, 233] width 446 height 317
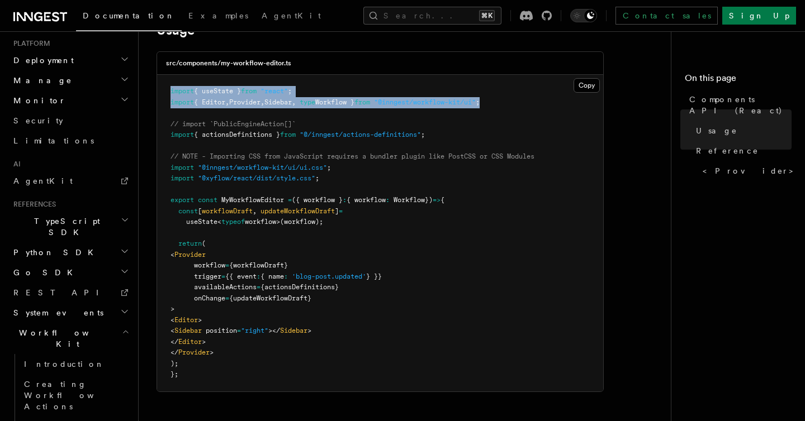
copy code "import { useState } from "react" ; import { Editor , Provider , Sidebar , type …"
drag, startPoint x: 169, startPoint y: 91, endPoint x: 547, endPoint y: 103, distance: 377.4
click at [547, 103] on pre "import { useState } from "react" ; import { Editor , Provider , Sidebar , type …" at bounding box center [380, 233] width 446 height 317
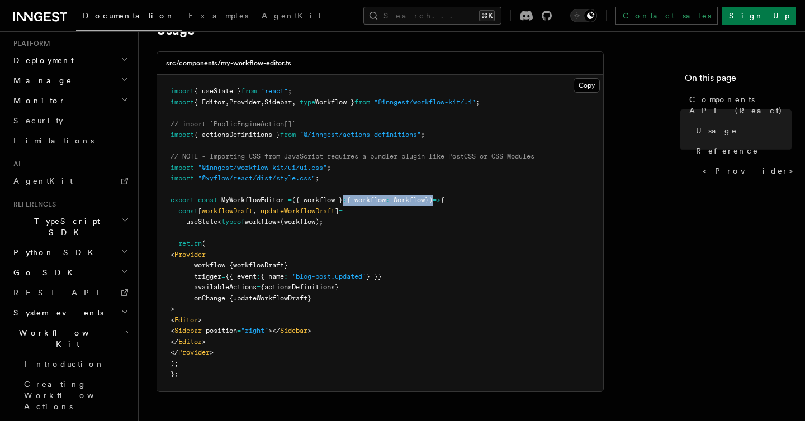
drag, startPoint x: 351, startPoint y: 201, endPoint x: 448, endPoint y: 201, distance: 97.2
click at [444, 201] on span "export const MyWorkflowEditor = ({ workflow } : { workflow : Workflow }) => {" at bounding box center [307, 200] width 274 height 8
copy span ": { workflow : Workflow }"
drag, startPoint x: 303, startPoint y: 199, endPoint x: 448, endPoint y: 200, distance: 145.3
click at [444, 200] on span "export const MyWorkflowEditor = ({ workflow } : { workflow : Workflow }) => {" at bounding box center [307, 200] width 274 height 8
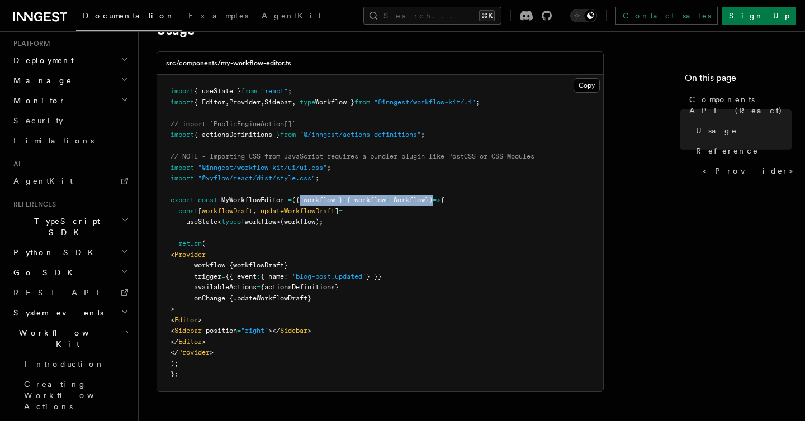
copy span "{ workflow } : { workflow : Workflow }"
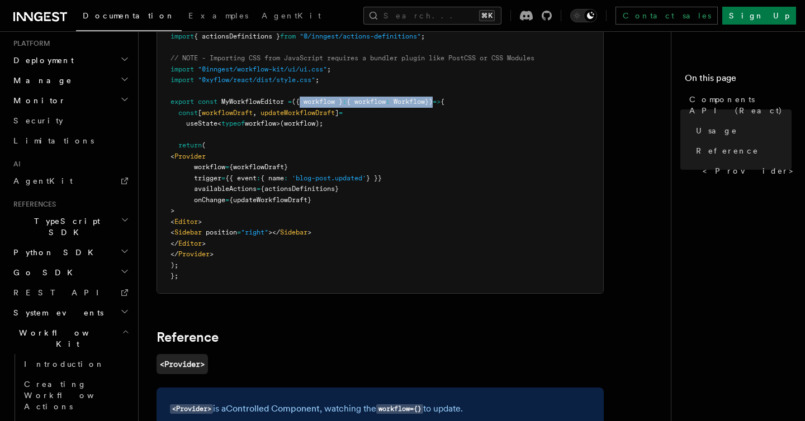
scroll to position [390, 0]
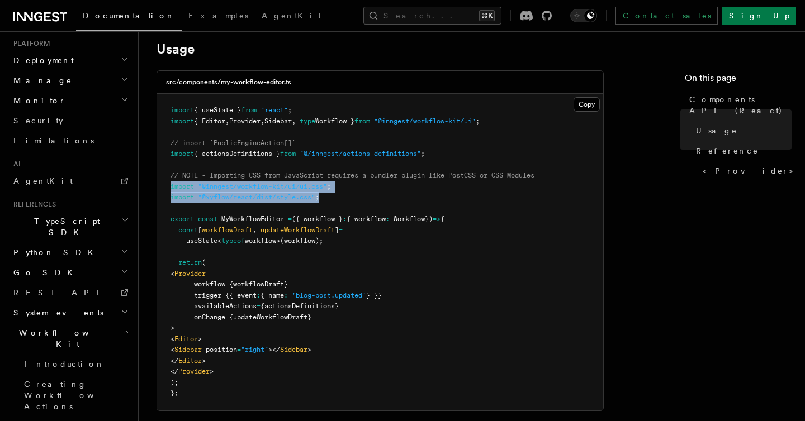
drag, startPoint x: 337, startPoint y: 196, endPoint x: 169, endPoint y: 184, distance: 168.6
click at [169, 184] on pre "import { useState } from "react" ; import { Editor , Provider , Sidebar , type …" at bounding box center [380, 252] width 446 height 317
copy code "import "@inngest/workflow-kit/ui/ui.css" ; import "@xyflow/react/dist/style.css…"
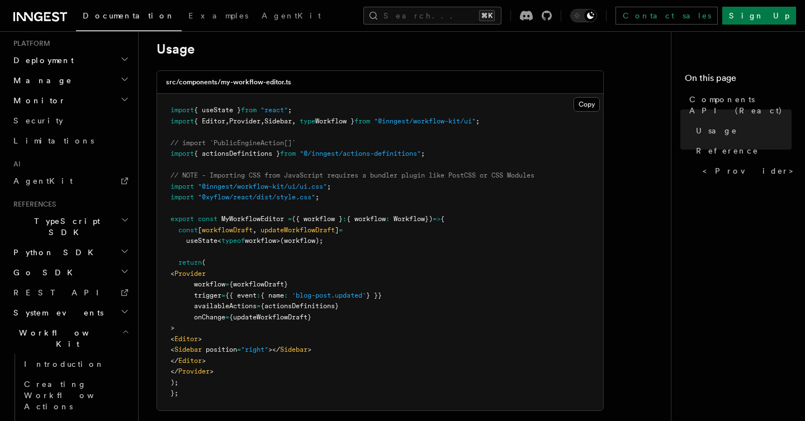
click at [331, 191] on span ";" at bounding box center [329, 187] width 4 height 8
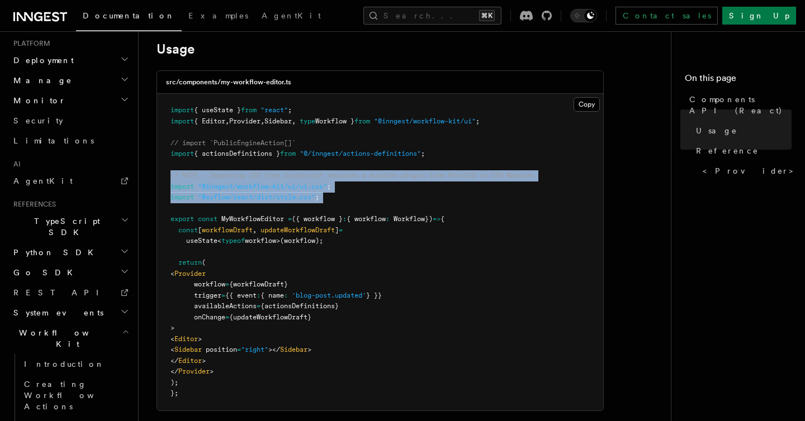
drag, startPoint x: 331, startPoint y: 204, endPoint x: 160, endPoint y: 174, distance: 173.6
click at [160, 174] on pre "import { useState } from "react" ; import { Editor , Provider , Sidebar , type …" at bounding box center [380, 252] width 446 height 317
copy code "// NOTE - Importing CSS from JavaScript requires a bundler plugin like PostCSS …"
click at [314, 191] on pre "import { useState } from "react" ; import { Editor , Provider , Sidebar , type …" at bounding box center [380, 252] width 446 height 317
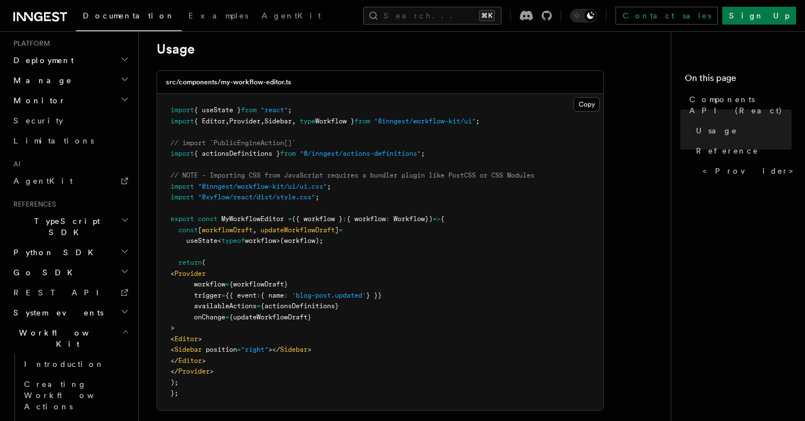
click at [481, 184] on pre "import { useState } from "react" ; import { Editor , Provider , Sidebar , type …" at bounding box center [380, 252] width 446 height 317
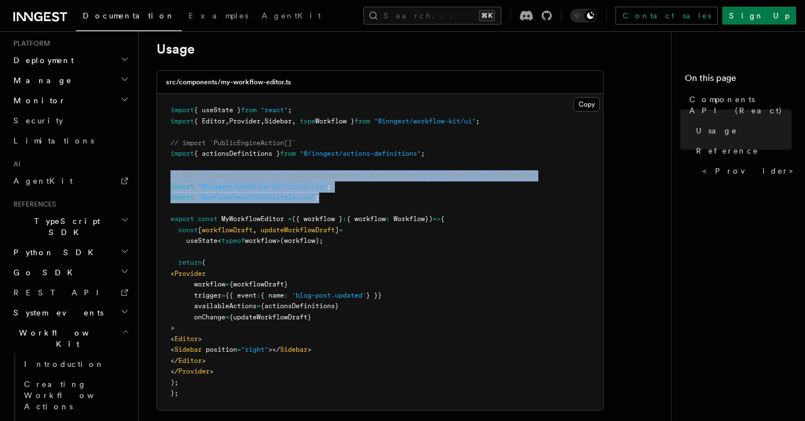
copy code "// NOTE - Importing CSS from JavaScript requires a bundler plugin like PostCSS …"
drag, startPoint x: 169, startPoint y: 177, endPoint x: 347, endPoint y: 196, distance: 179.3
click at [348, 196] on pre "import { useState } from "react" ; import { Editor , Provider , Sidebar , type …" at bounding box center [380, 252] width 446 height 317
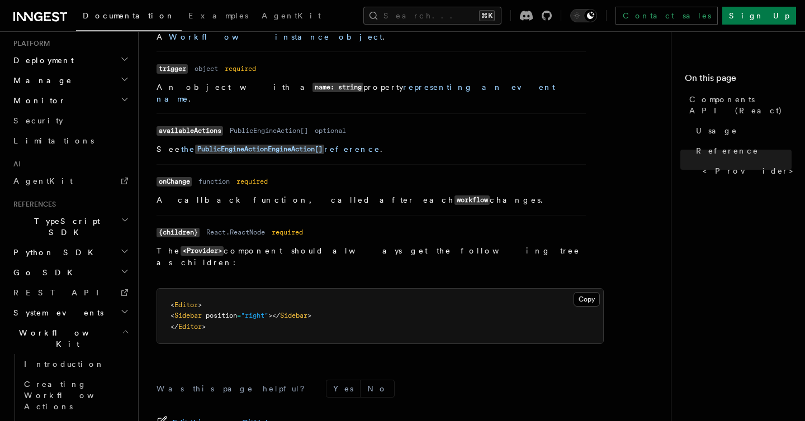
scroll to position [1095, 0]
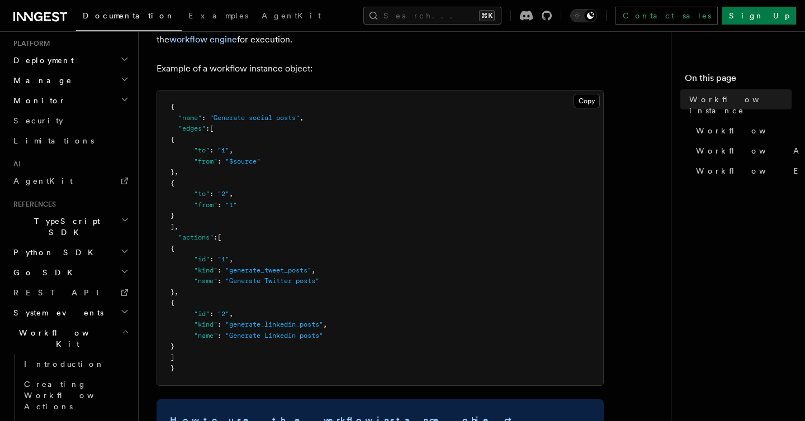
scroll to position [89, 0]
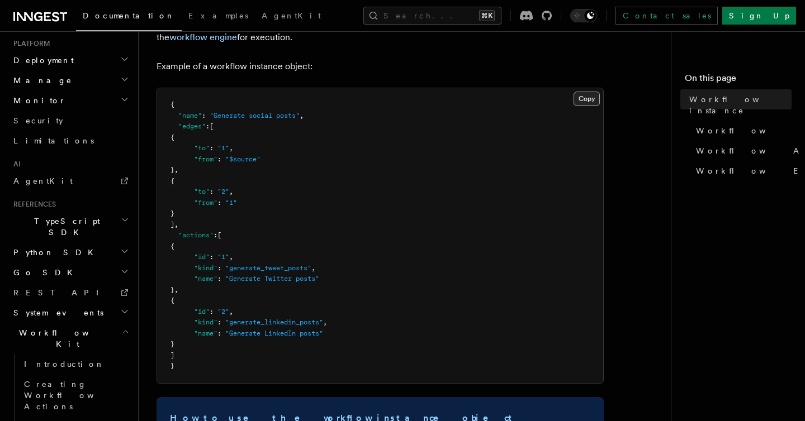
click at [585, 99] on button "Copy Copied" at bounding box center [586, 99] width 26 height 15
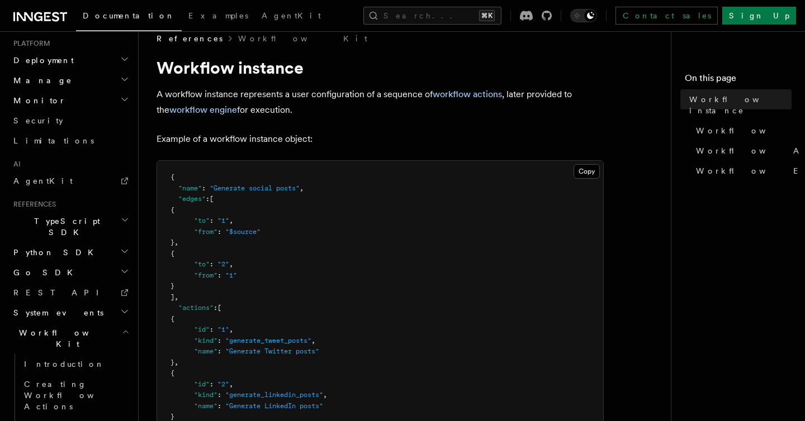
scroll to position [0, 0]
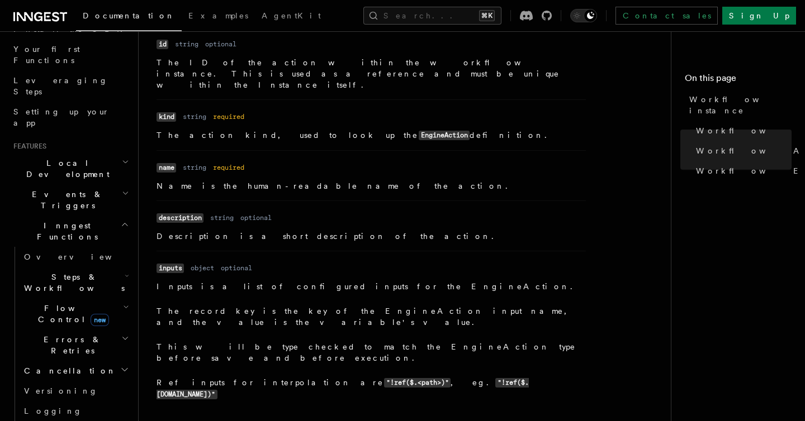
scroll to position [573, 0]
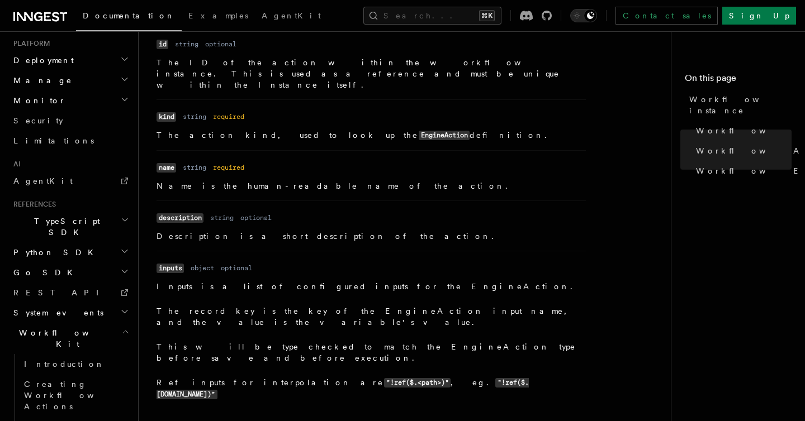
click at [125, 327] on icon "button" at bounding box center [125, 331] width 7 height 9
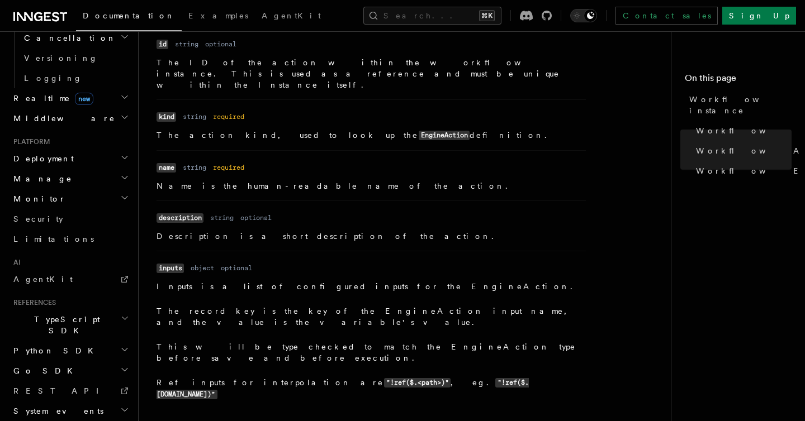
scroll to position [473, 0]
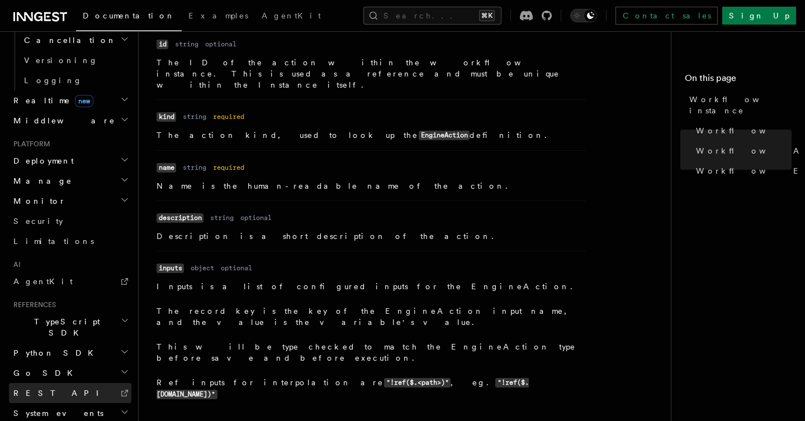
click at [120, 389] on icon at bounding box center [124, 393] width 9 height 9
click at [60, 403] on h2 "System events" at bounding box center [70, 413] width 122 height 20
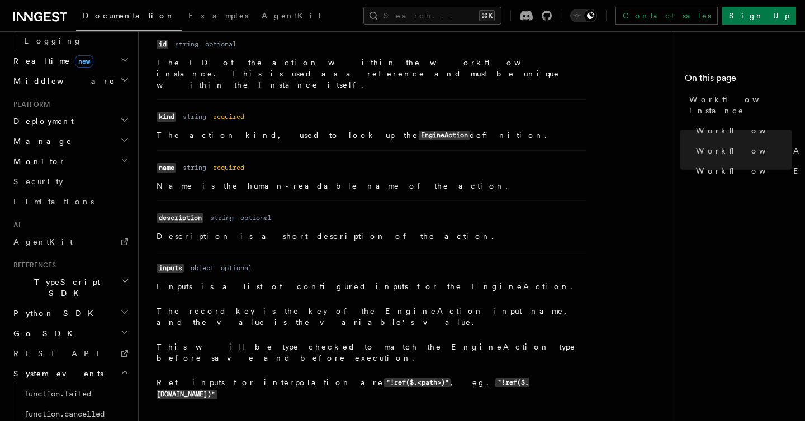
scroll to position [513, 0]
click at [65, 363] on h2 "System events" at bounding box center [70, 373] width 122 height 20
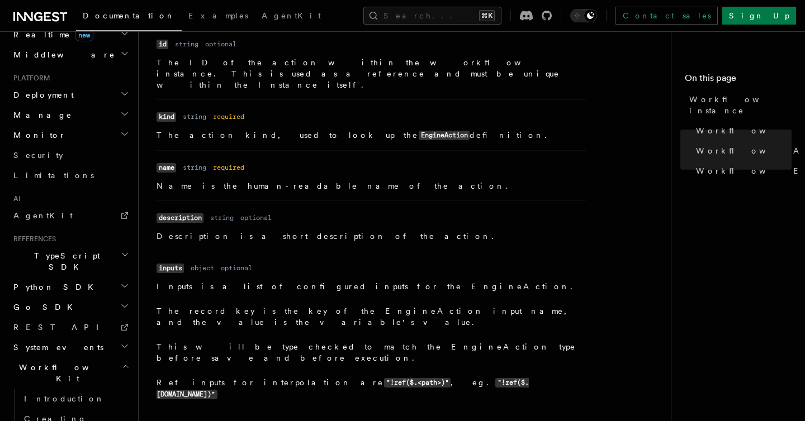
scroll to position [573, 0]
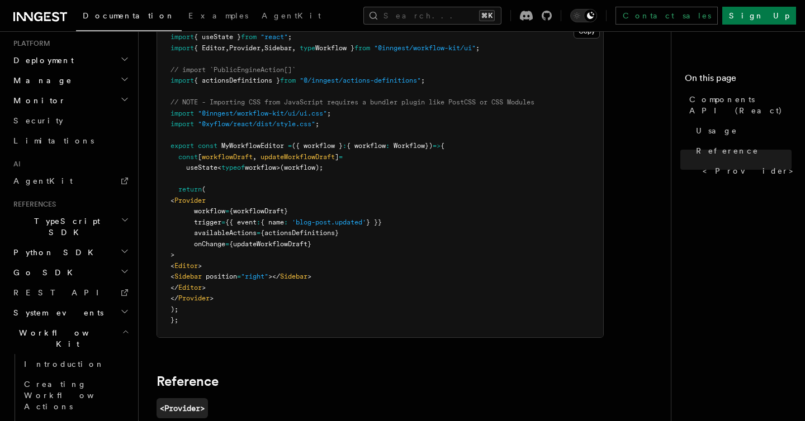
scroll to position [207, 0]
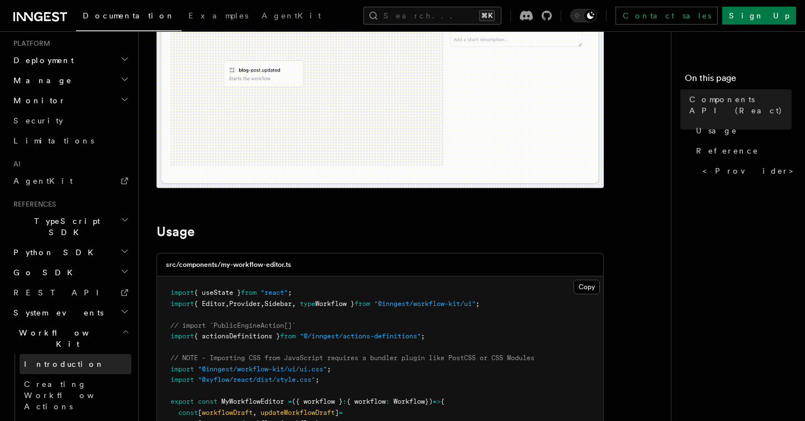
click at [24, 360] on span "Introduction" at bounding box center [64, 364] width 80 height 9
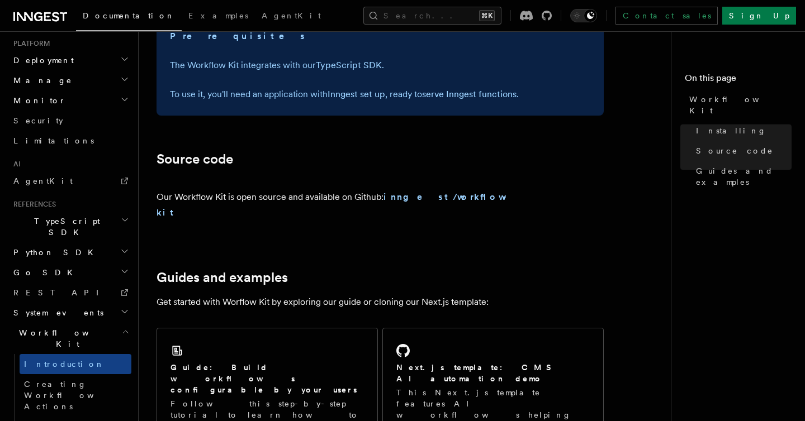
scroll to position [564, 0]
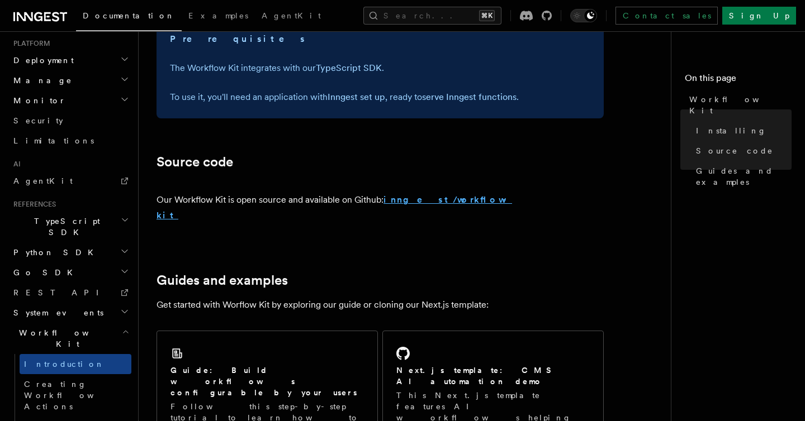
click at [447, 201] on strong "inngest/workflow-kit" at bounding box center [333, 207] width 355 height 26
